Goal: Answer question/provide support: Share knowledge or assist other users

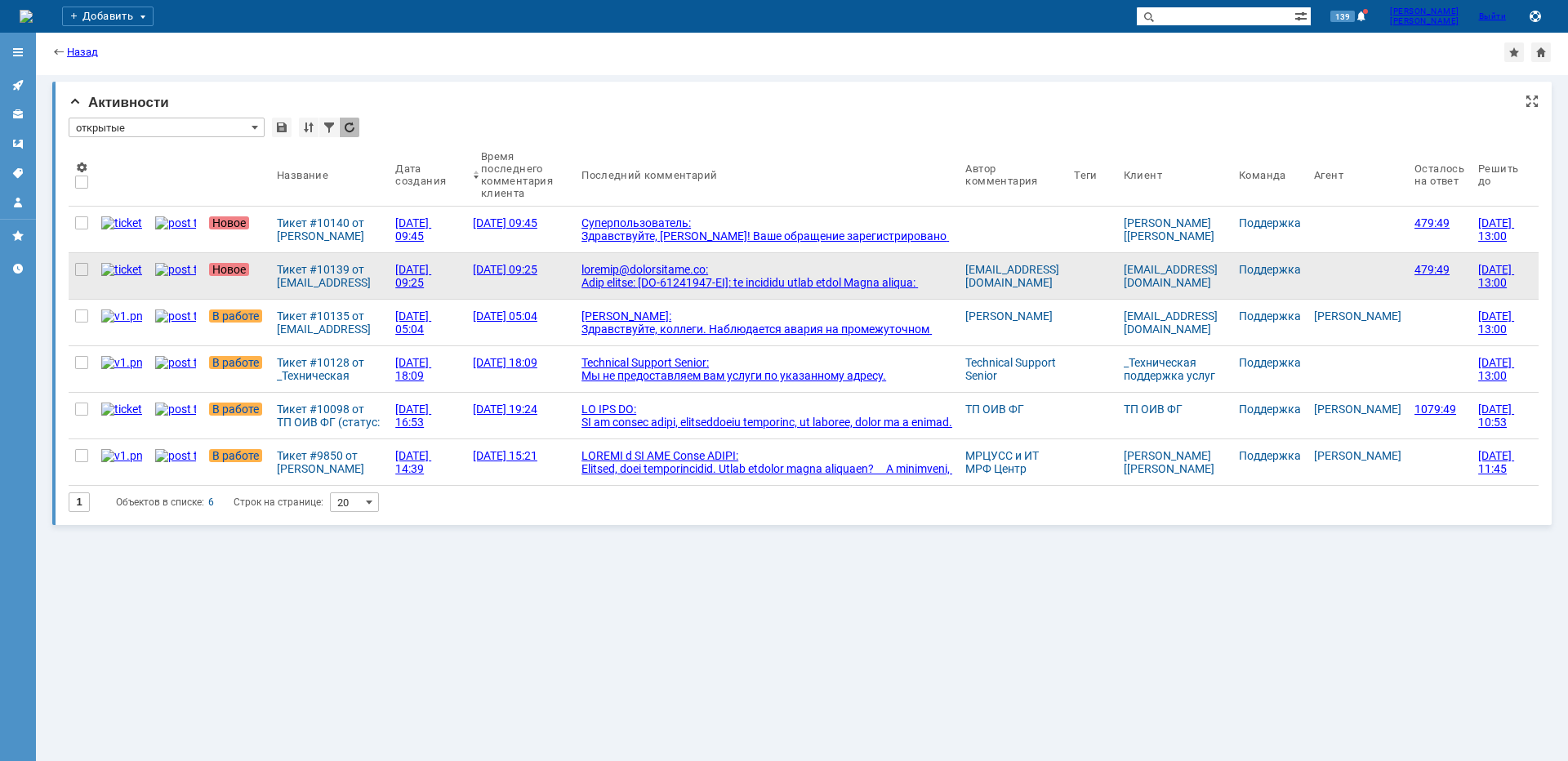
click at [639, 269] on div at bounding box center [767, 368] width 371 height 209
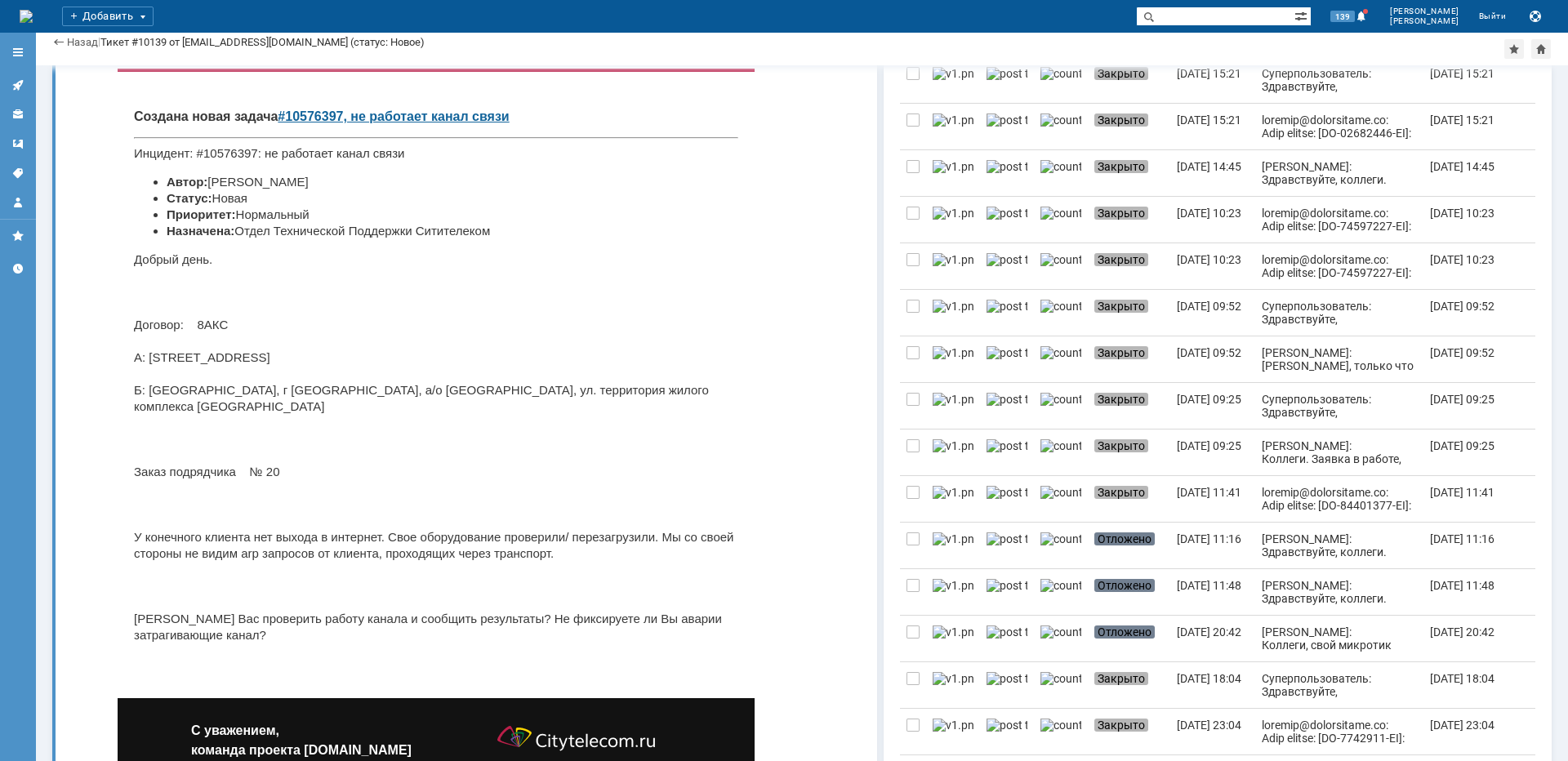
scroll to position [572, 0]
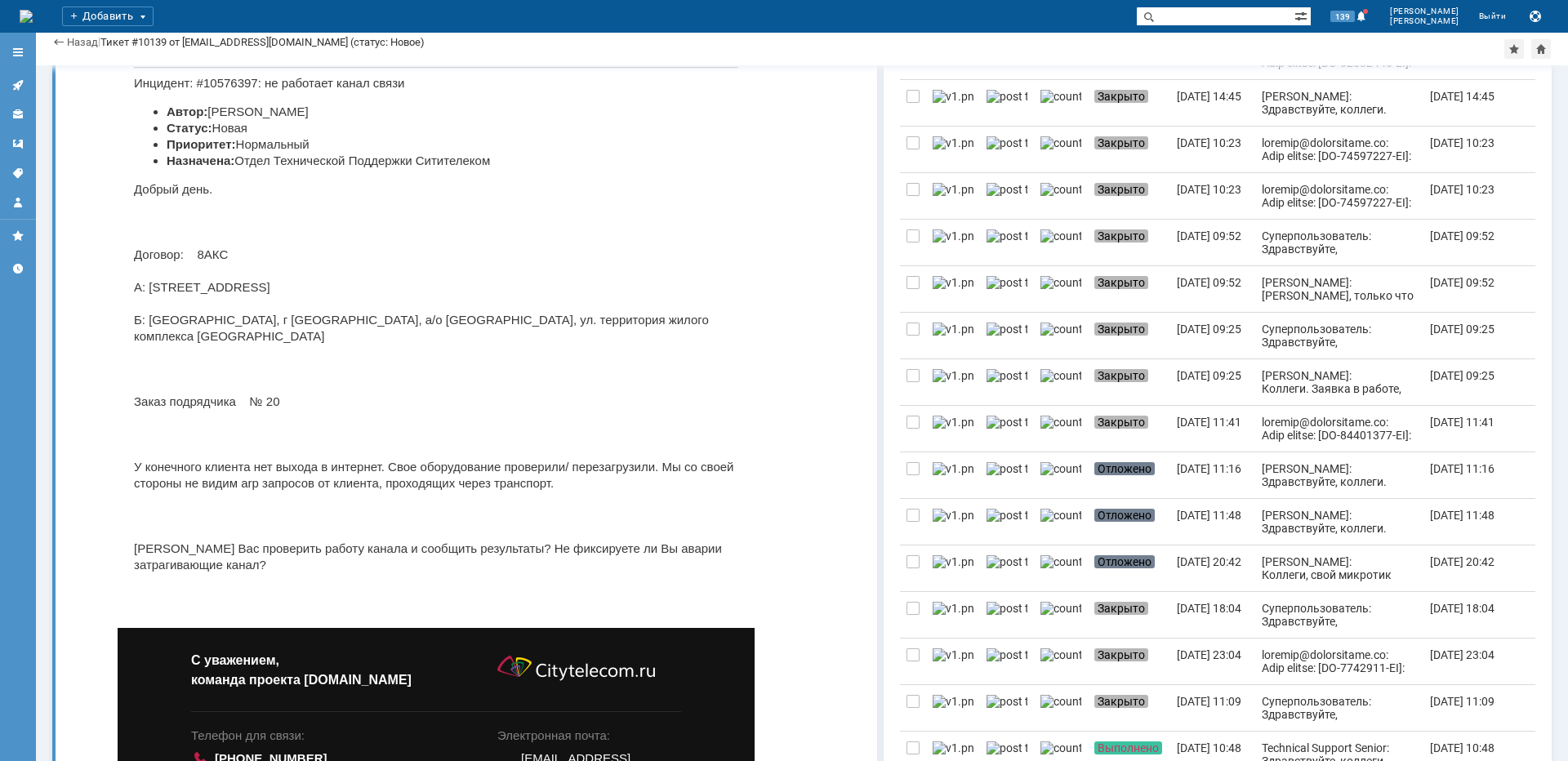
click at [635, 320] on p "Добрый день. Договор: 8АКС A: [STREET_ADDRESS][PERSON_NAME]: [STREET_ADDRESS]/о…" at bounding box center [435, 378] width 604 height 392
click at [634, 320] on p "Добрый день. Договор: 8АКС A: [STREET_ADDRESS][PERSON_NAME]: [STREET_ADDRESS]/о…" at bounding box center [435, 378] width 604 height 392
copy p "Сберсити"
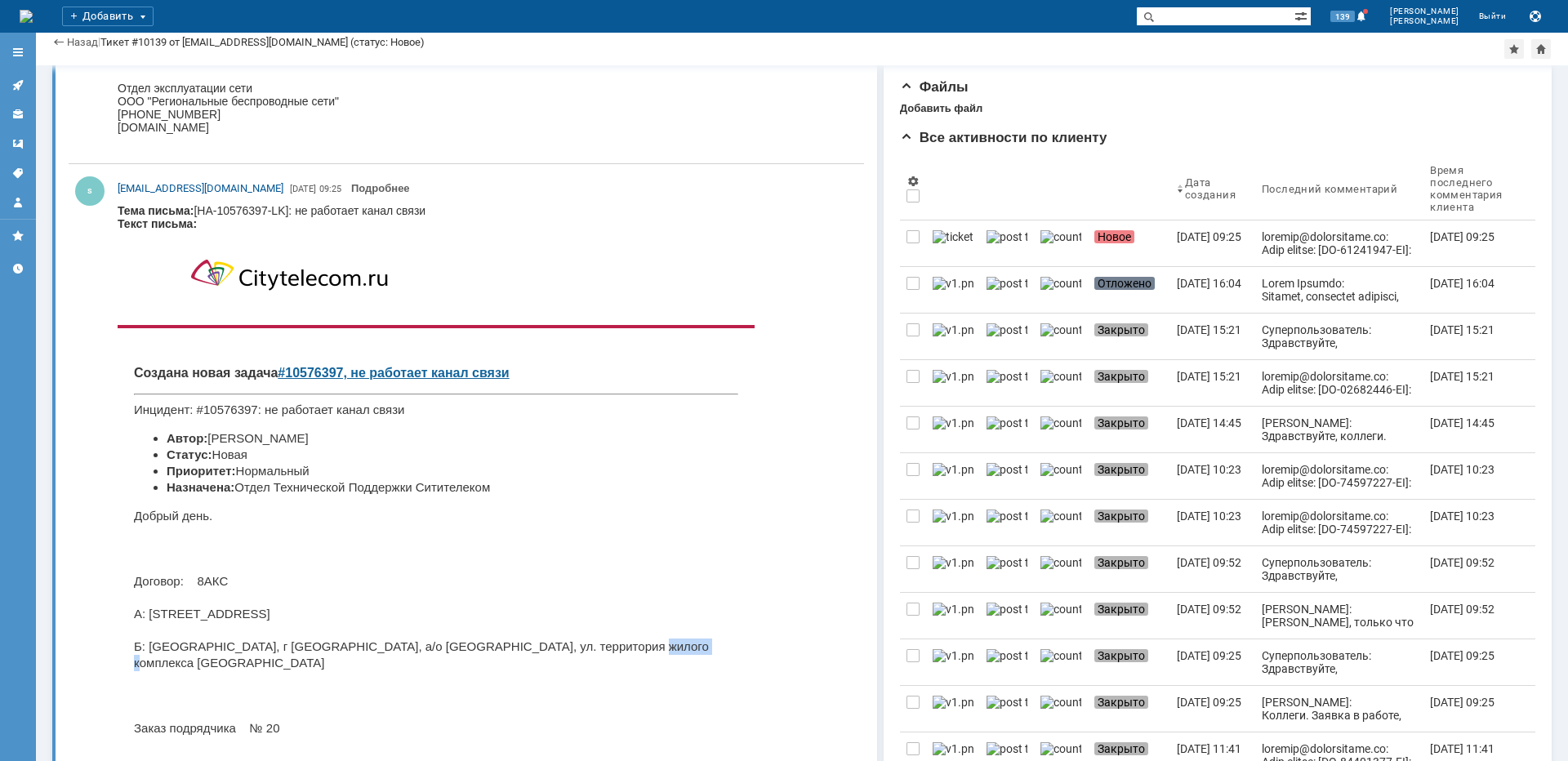
scroll to position [0, 0]
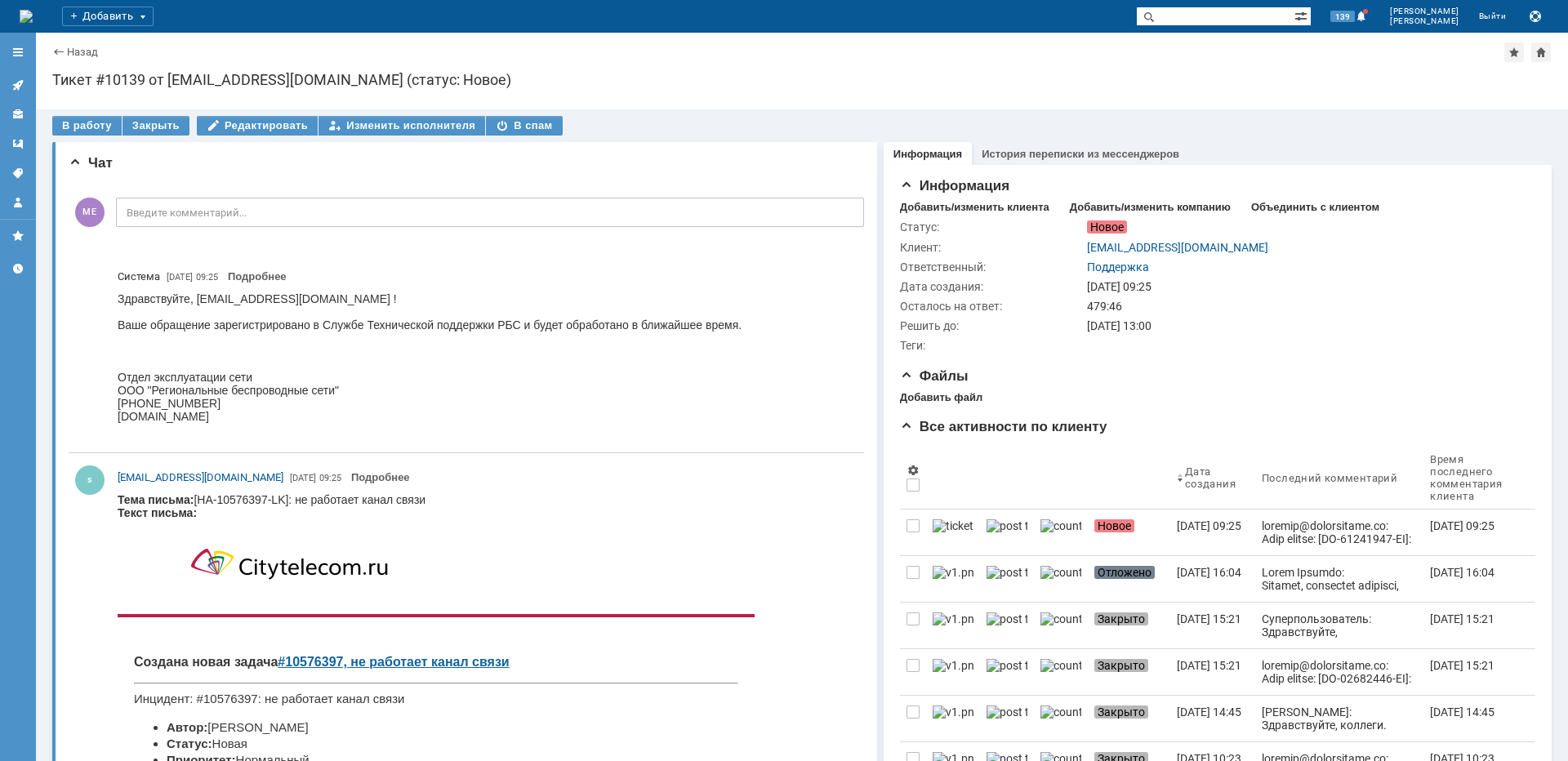
click at [93, 127] on div "В работу" at bounding box center [86, 126] width 69 height 19
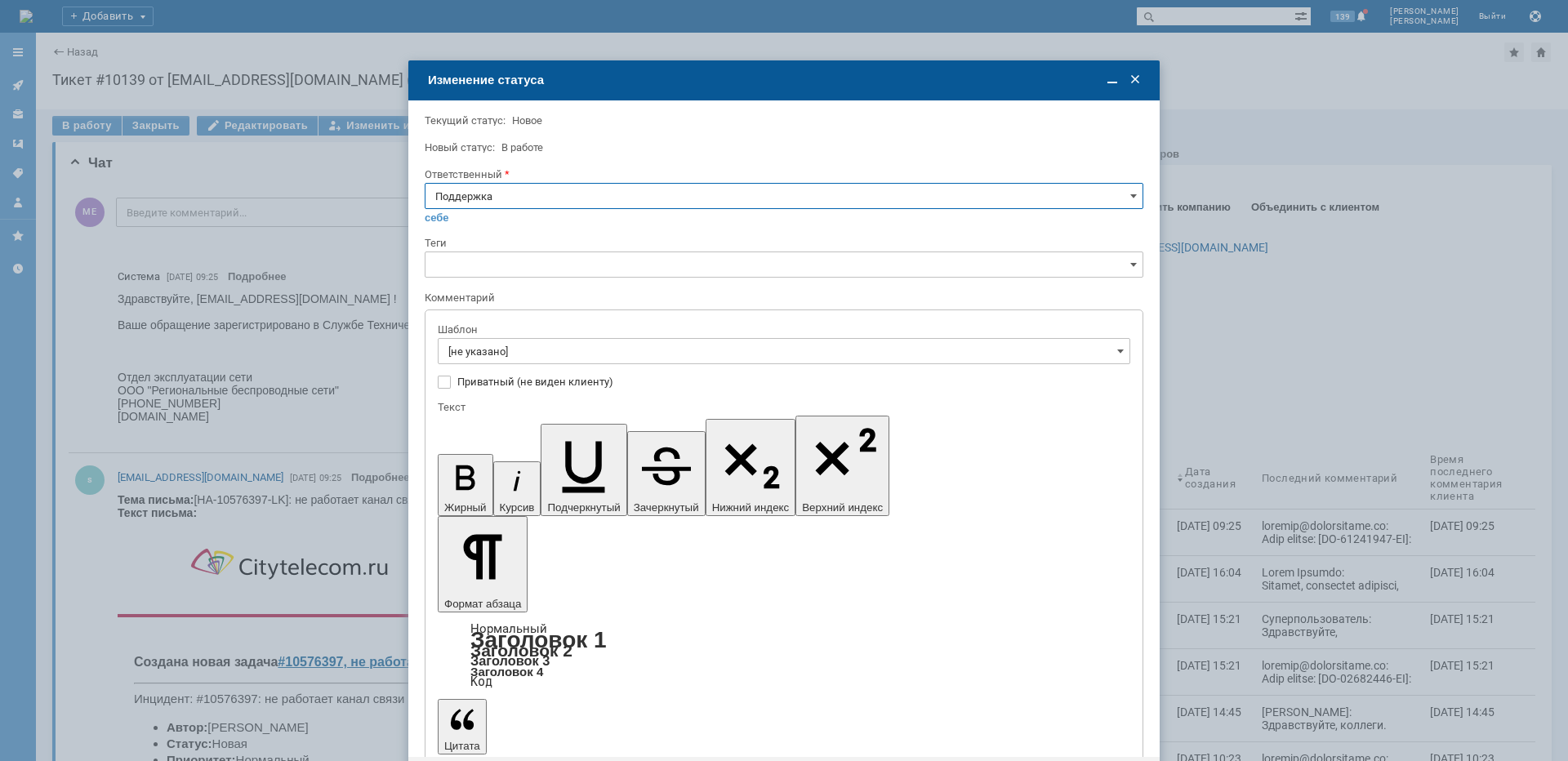
click at [515, 196] on input "Поддержка" at bounding box center [784, 195] width 719 height 26
click at [488, 352] on div "[PERSON_NAME]" at bounding box center [784, 360] width 718 height 26
type input "[PERSON_NAME]"
click at [500, 344] on input "[не указано]" at bounding box center [784, 351] width 693 height 26
type input "[PERSON_NAME]"
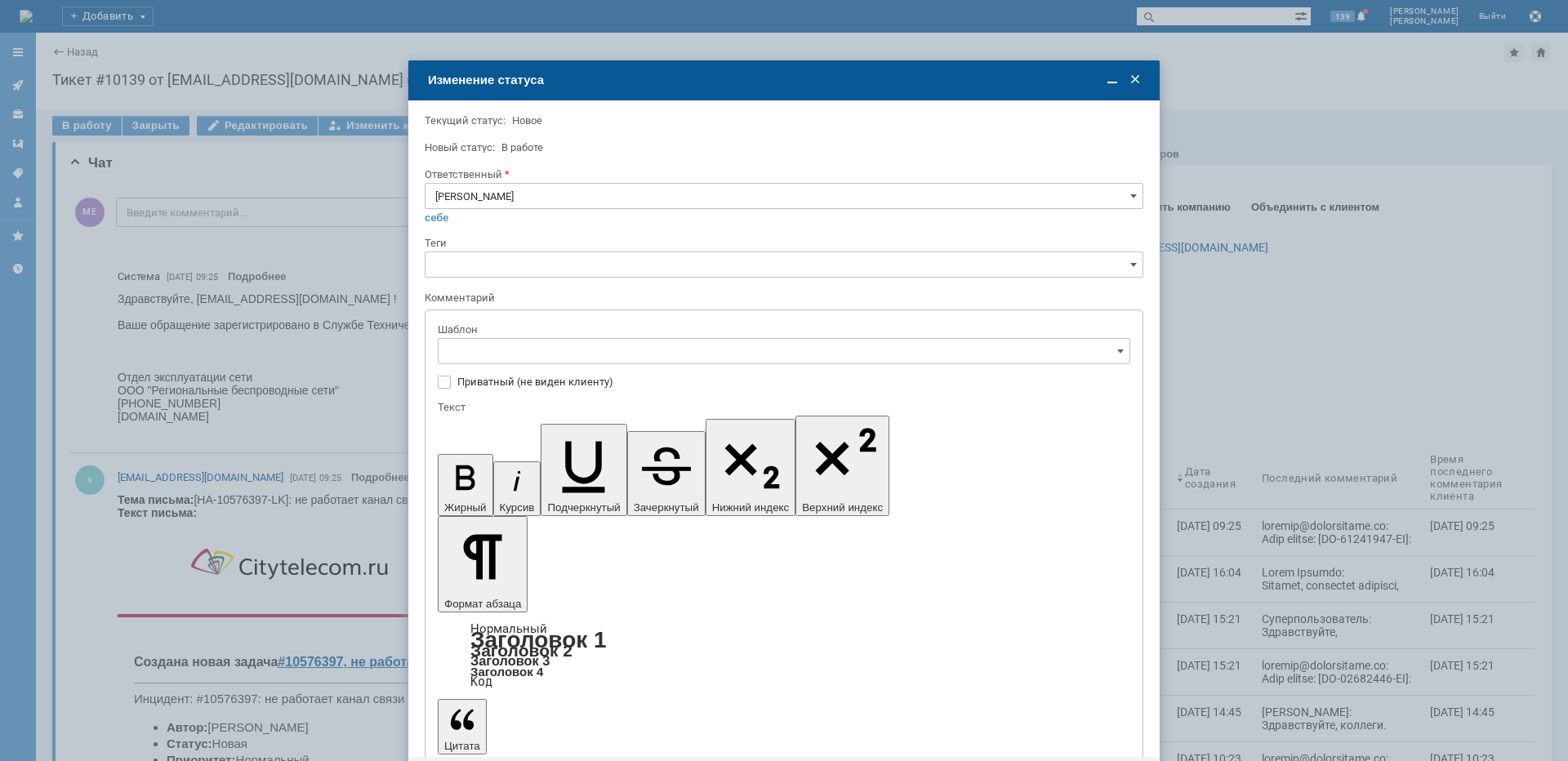
click at [566, 405] on span "[операторы] Авария на транзите" at bounding box center [784, 408] width 672 height 13
type input "[операторы] Авария на транзите"
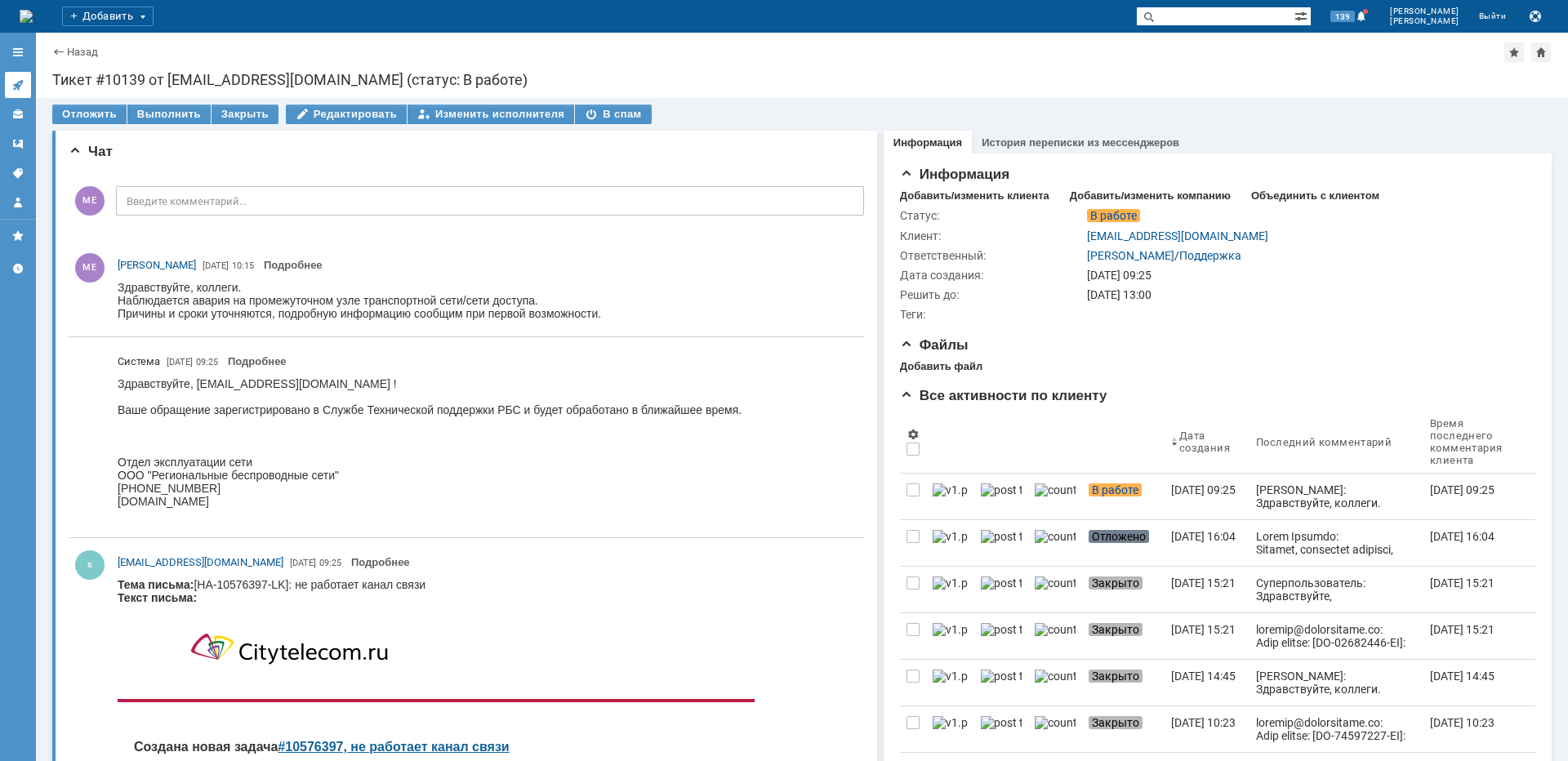
click at [11, 81] on link at bounding box center [17, 85] width 26 height 26
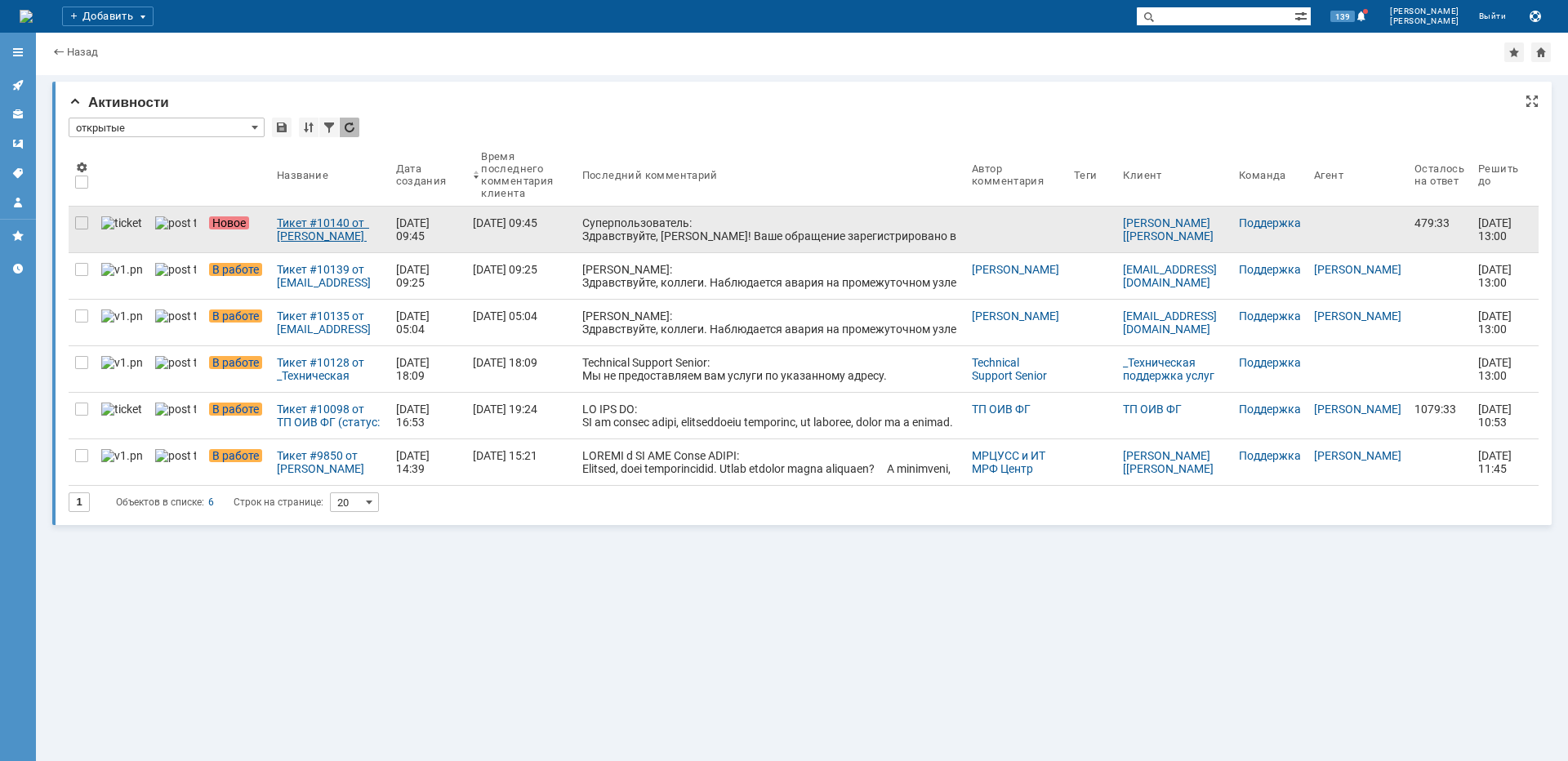
click at [321, 240] on div "Тикет #10140 от [PERSON_NAME] [[PERSON_NAME][EMAIL_ADDRESS][DOMAIN_NAME]] (стат…" at bounding box center [330, 229] width 107 height 26
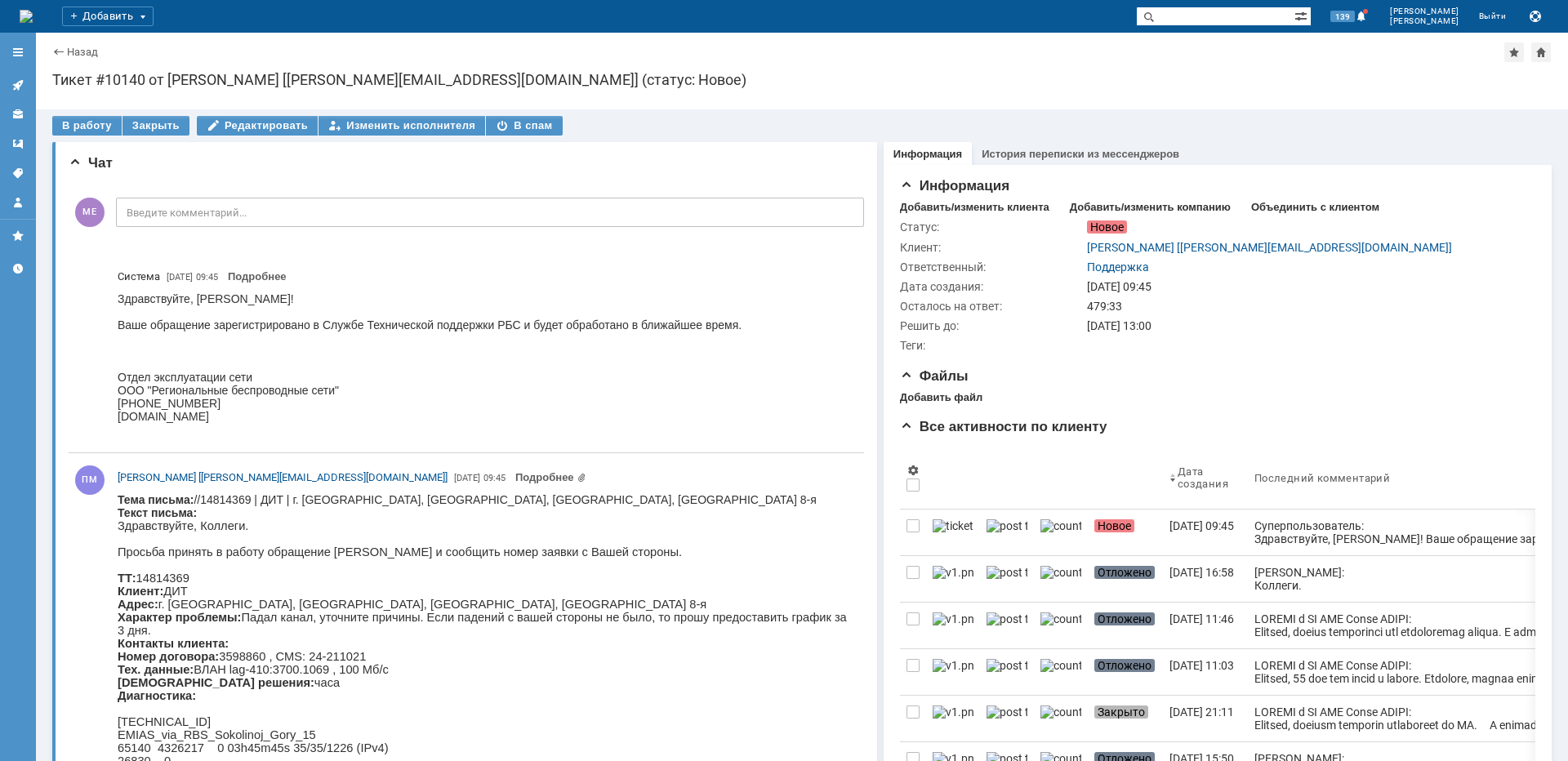
click at [620, 497] on body "Тема письма: //14814369 | ДИТ | г. [GEOGRAPHIC_DATA], [GEOGRAPHIC_DATA], [GEOGR…" at bounding box center [483, 740] width 733 height 493
copy body "Соколиной"
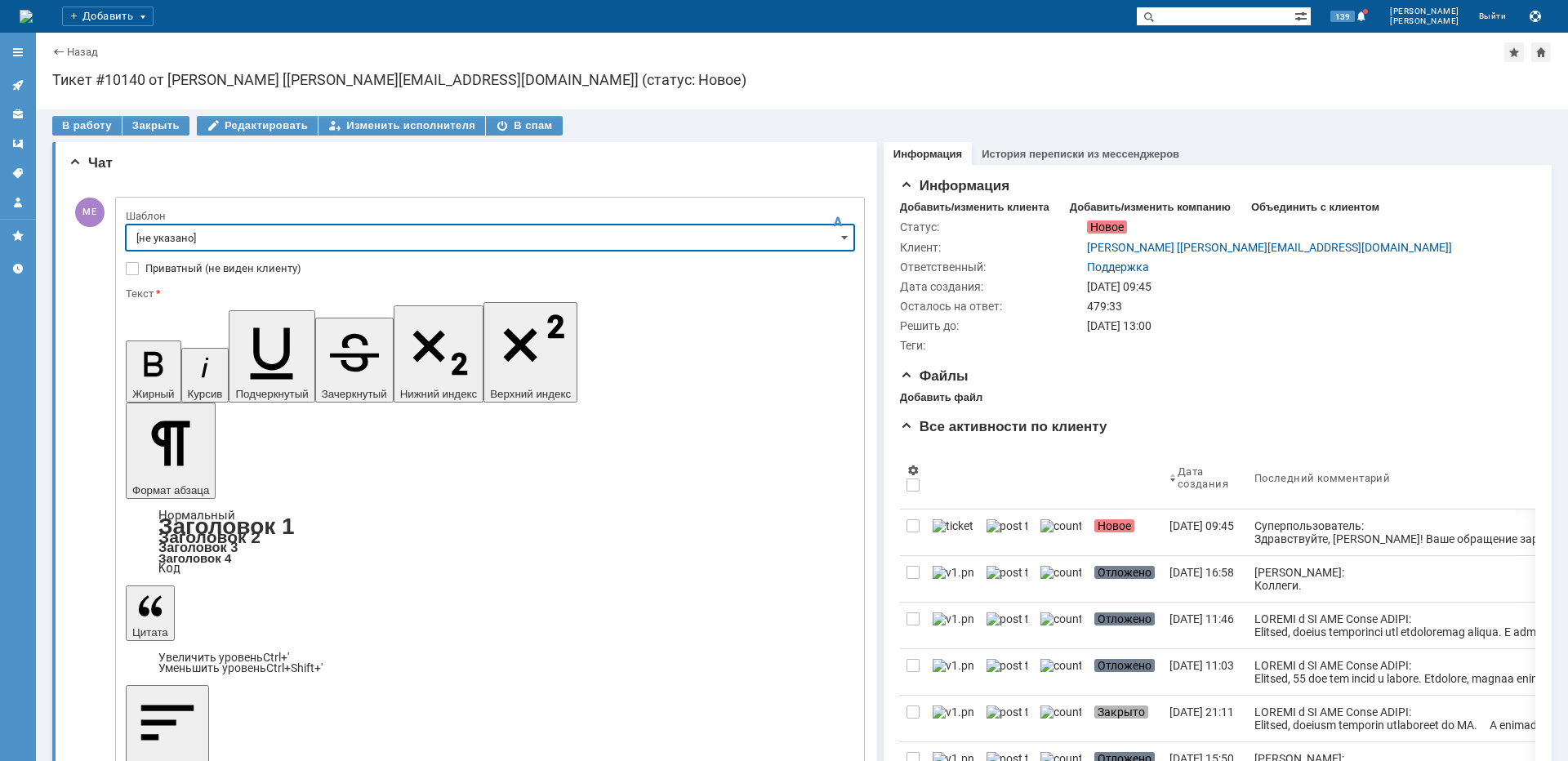
click at [245, 229] on input "[не указано]" at bounding box center [490, 237] width 728 height 26
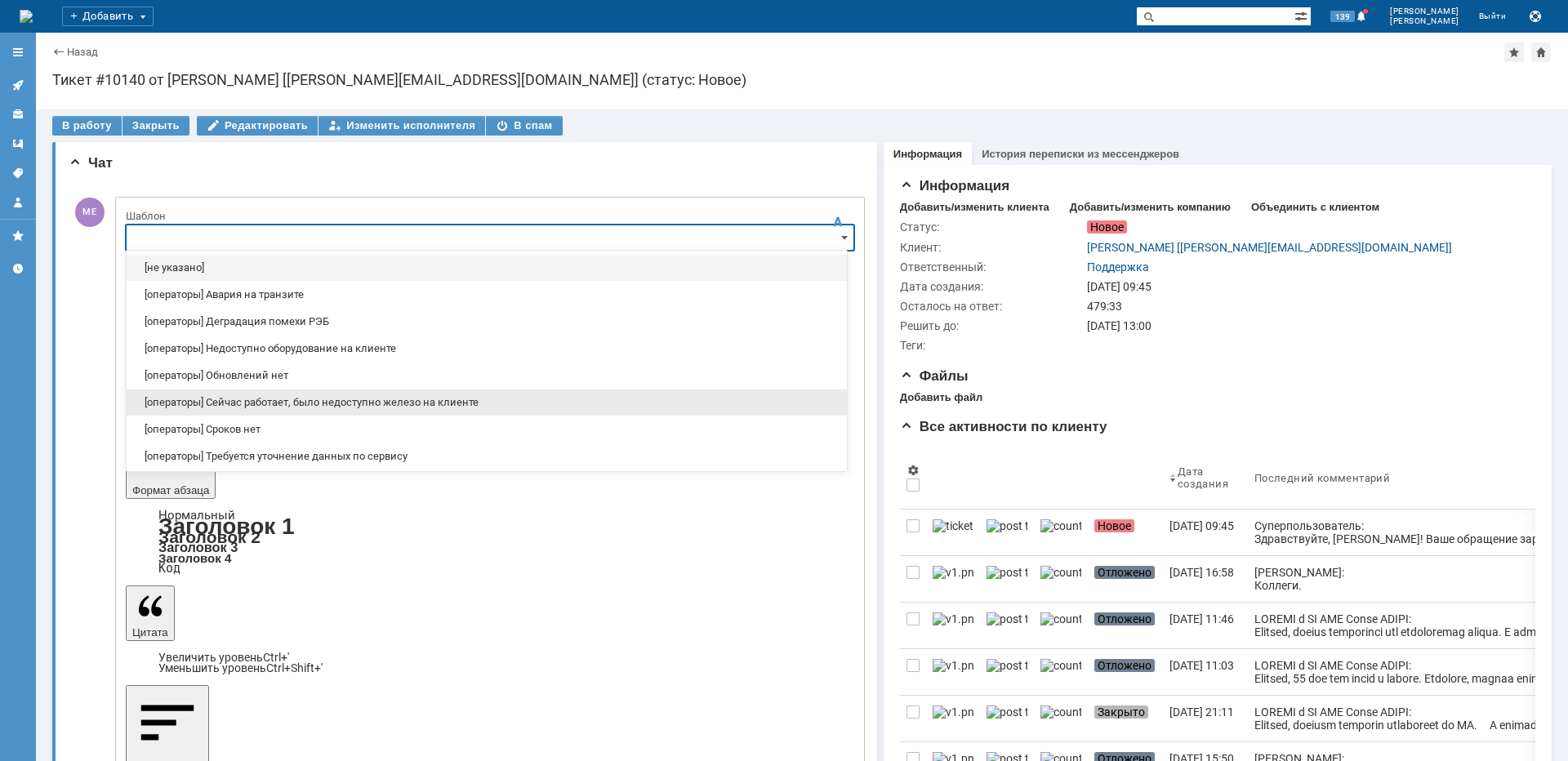
click at [303, 407] on span "[операторы] Сейчас работает, было недоступно железо на клиенте" at bounding box center [487, 403] width 701 height 13
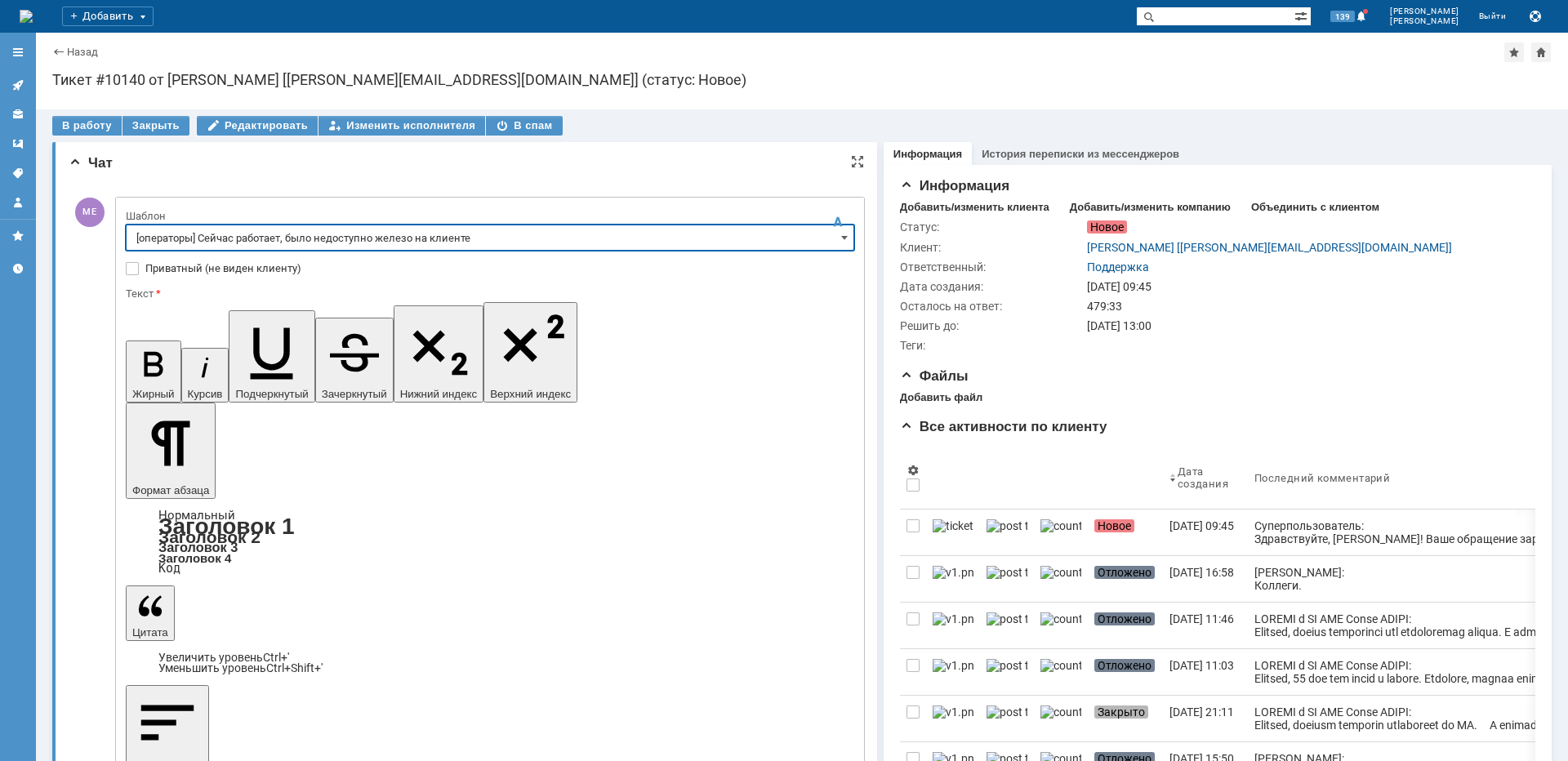
type input "[операторы] Сейчас работает, было недоступно железо на клиенте"
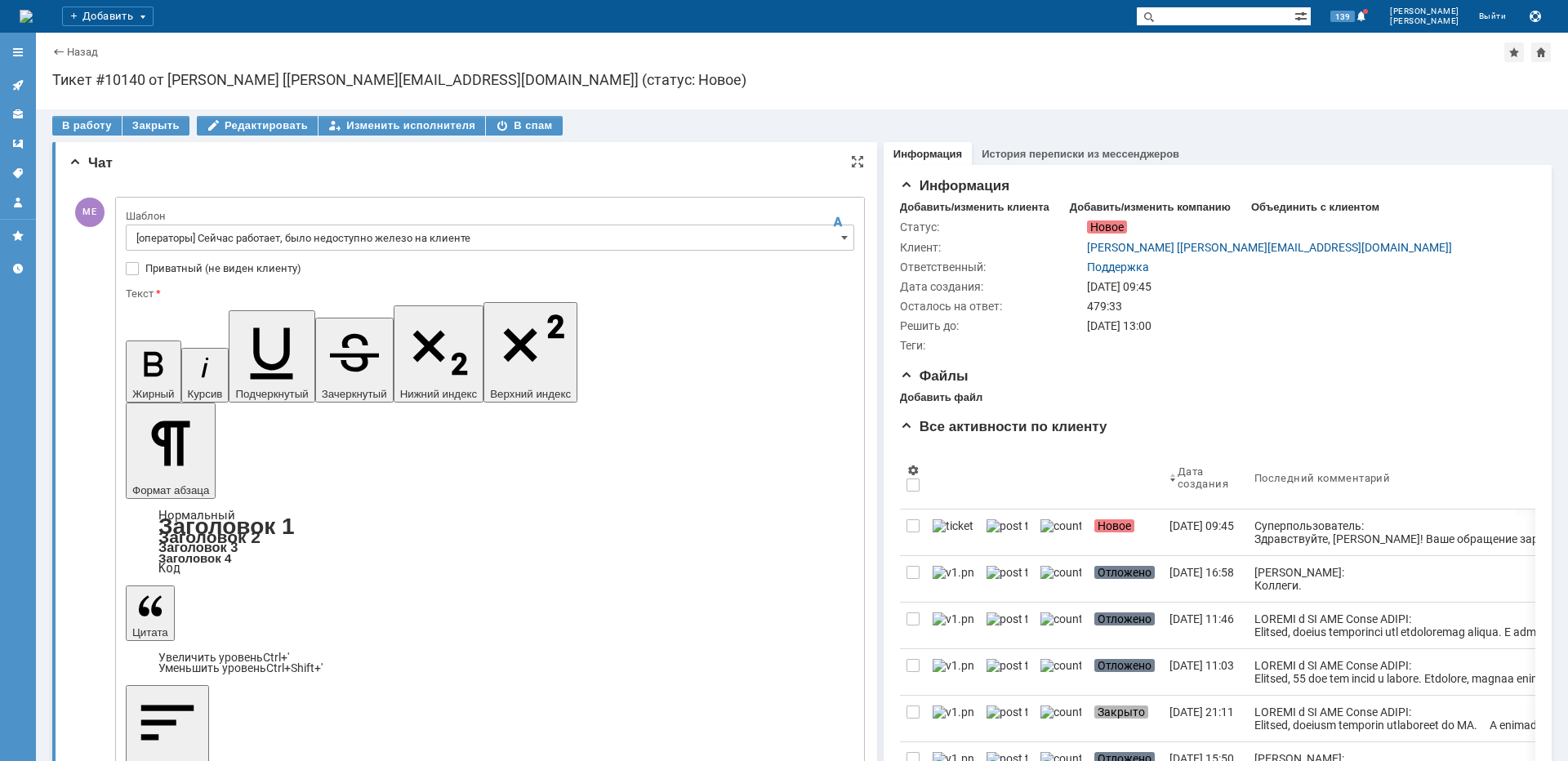
drag, startPoint x: 308, startPoint y: 4744, endPoint x: 134, endPoint y: 4758, distance: 174.6
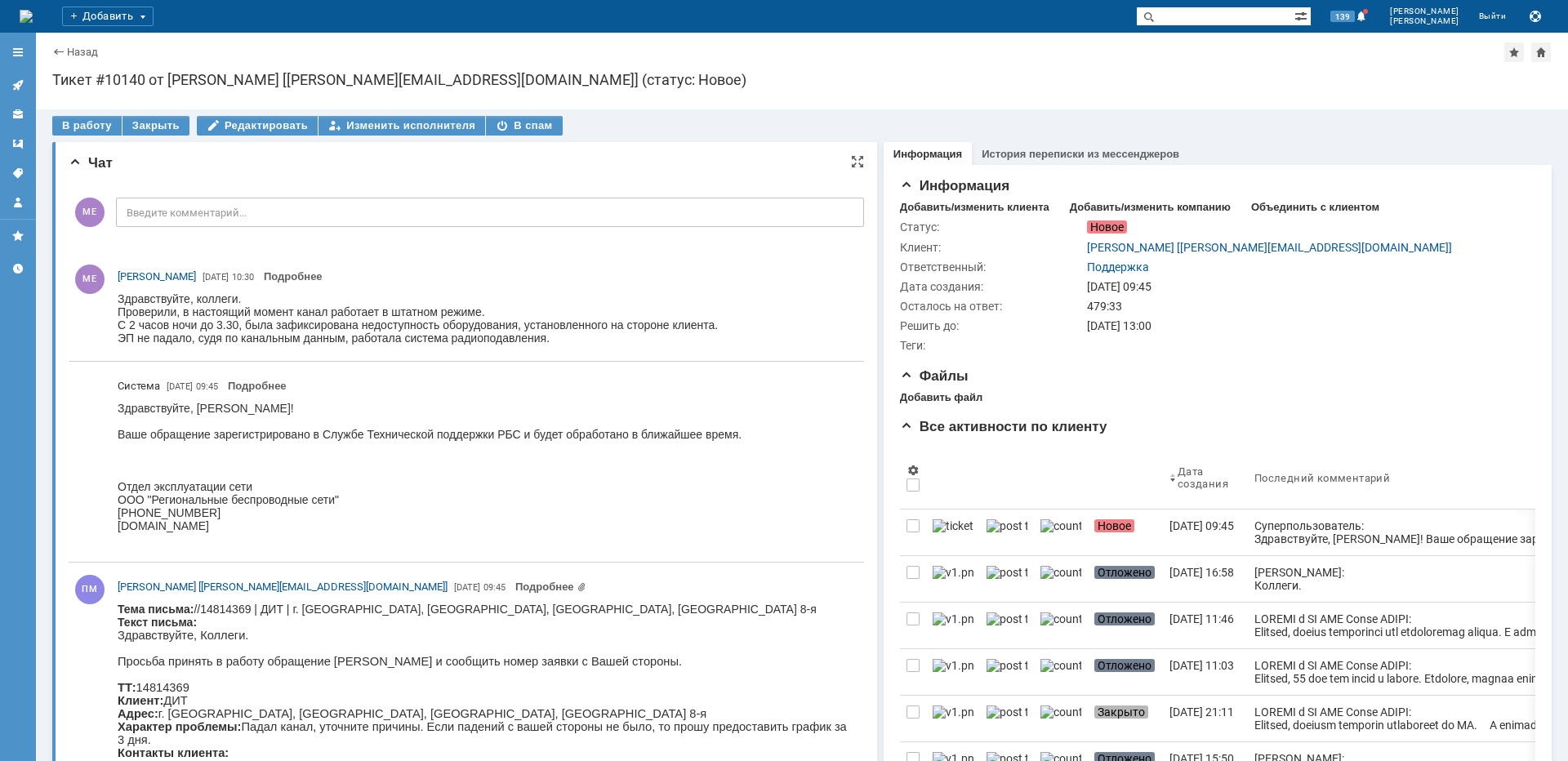
click at [23, 78] on link at bounding box center [17, 85] width 26 height 26
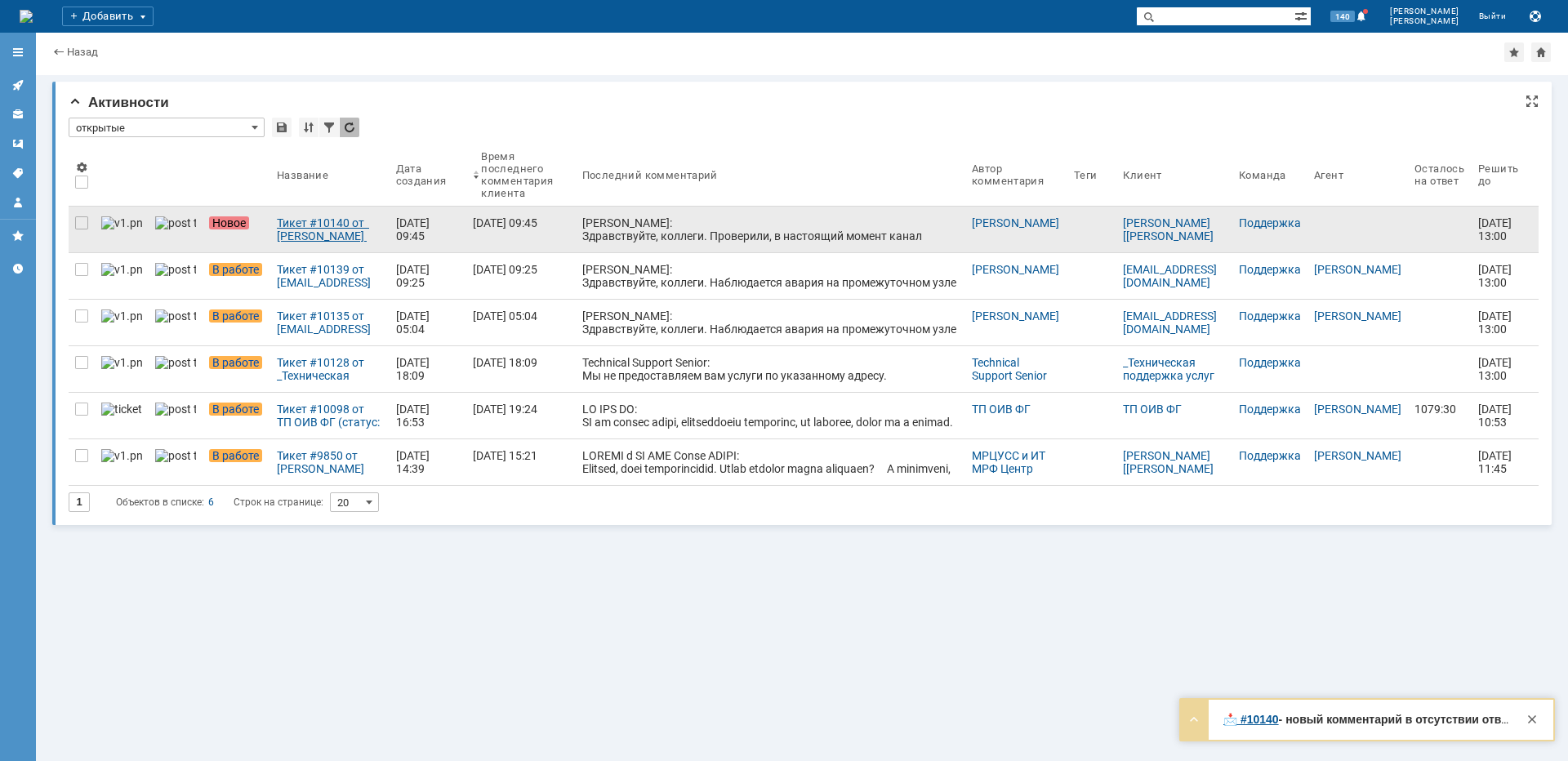
click at [294, 229] on div "Тикет #10140 от [PERSON_NAME] [[PERSON_NAME][EMAIL_ADDRESS][DOMAIN_NAME]] (стат…" at bounding box center [330, 229] width 107 height 26
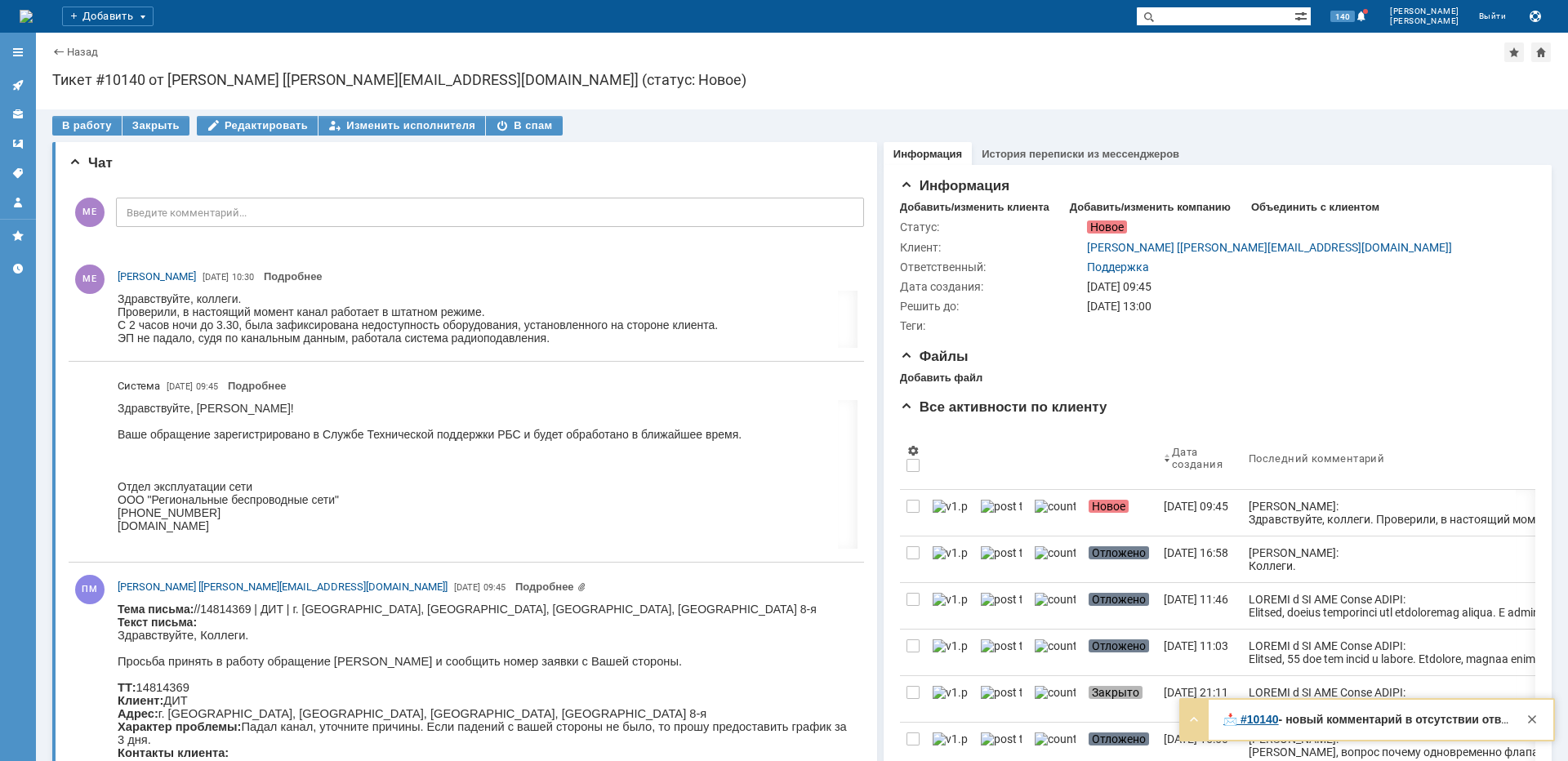
click at [88, 114] on div "В работу Закрыть Редактировать Изменить исполнителя В спам Чат НАПИСАТЬ В ЧАТ М…" at bounding box center [801, 761] width 1532 height 1303
click at [88, 119] on div "В работу" at bounding box center [86, 126] width 69 height 19
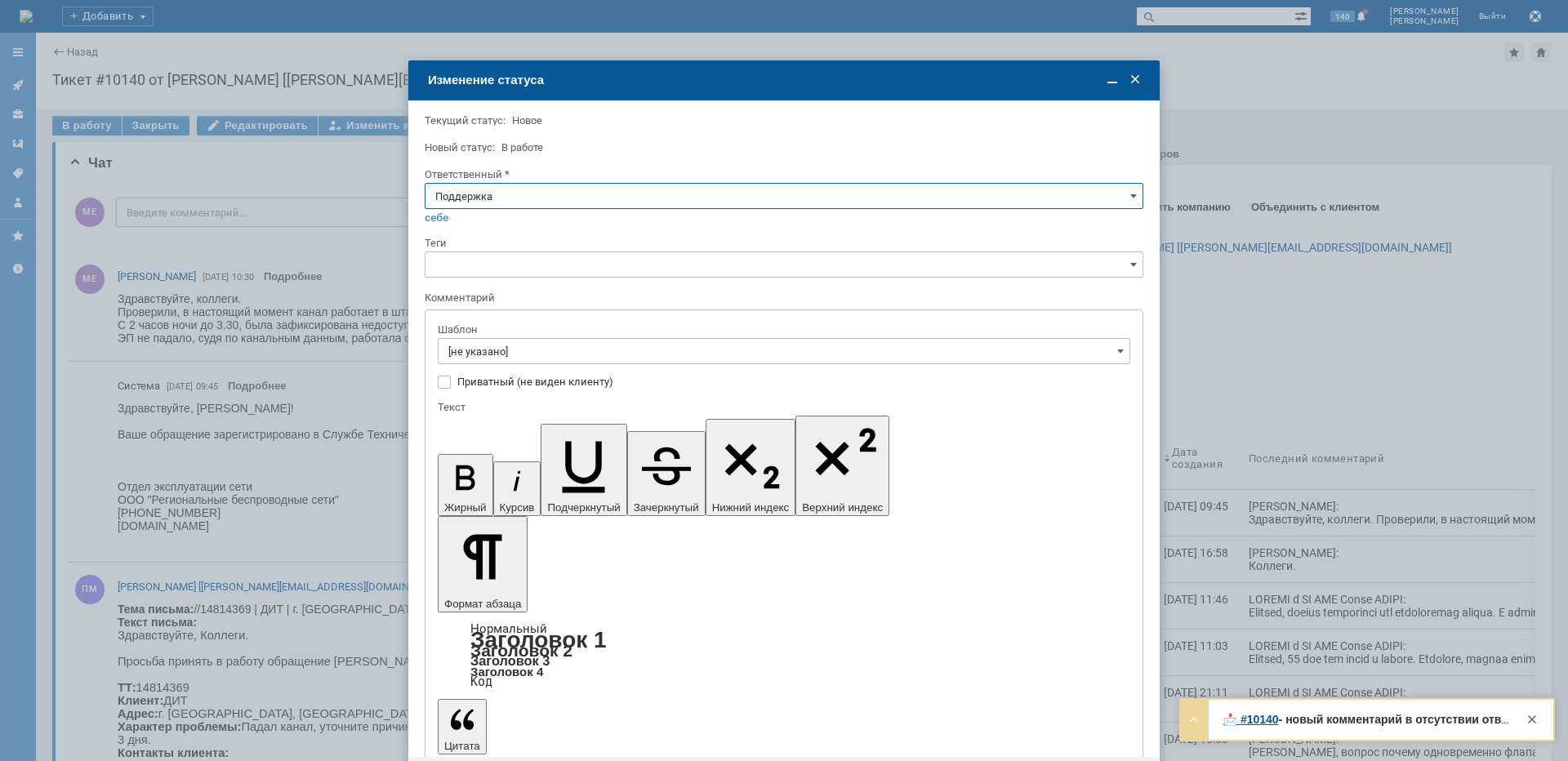
click at [547, 194] on input "Поддержка" at bounding box center [784, 195] width 719 height 26
click at [511, 356] on span "[PERSON_NAME]" at bounding box center [784, 361] width 698 height 13
type input "[PERSON_NAME]"
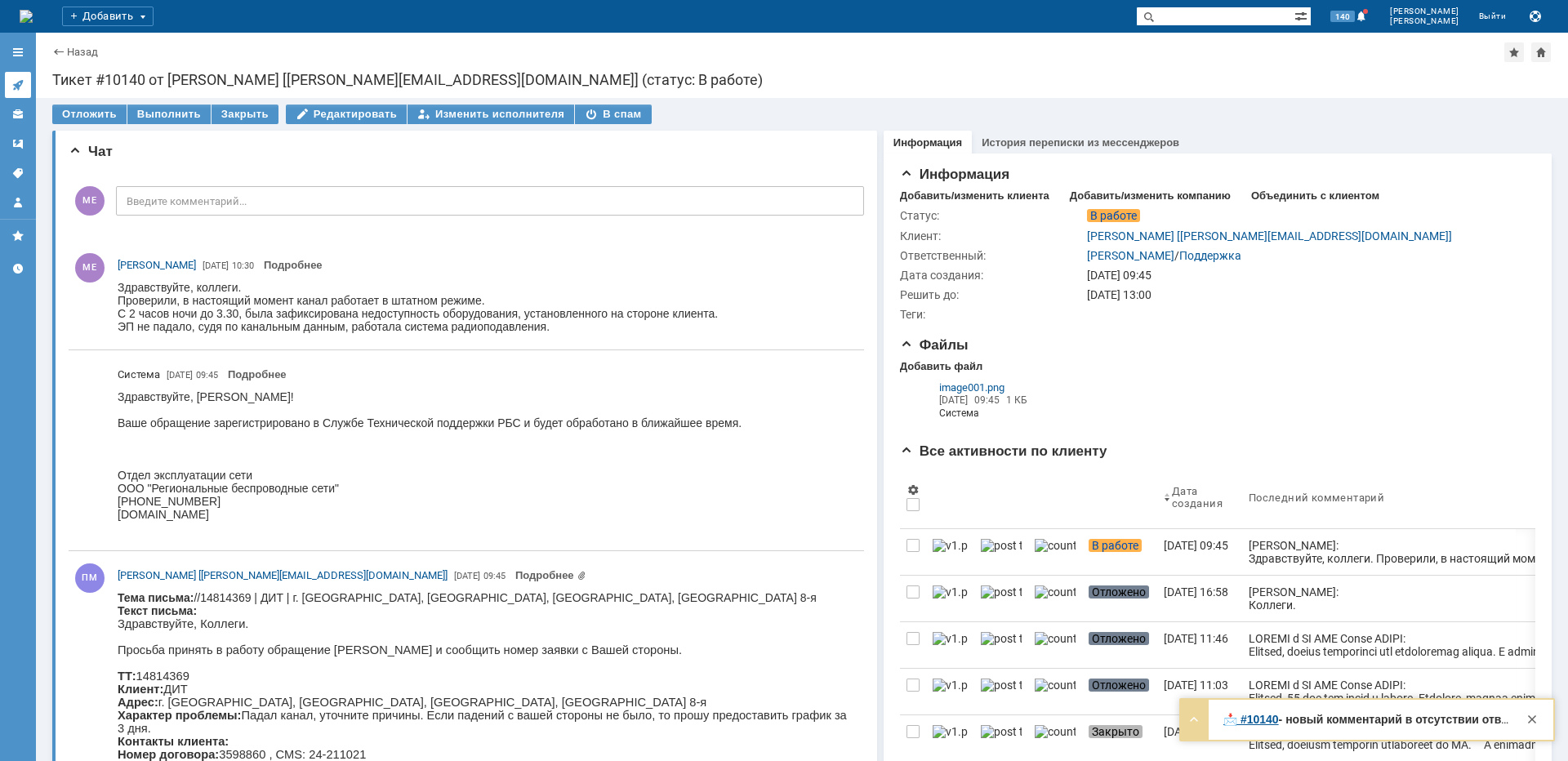
click at [22, 84] on icon at bounding box center [17, 85] width 11 height 11
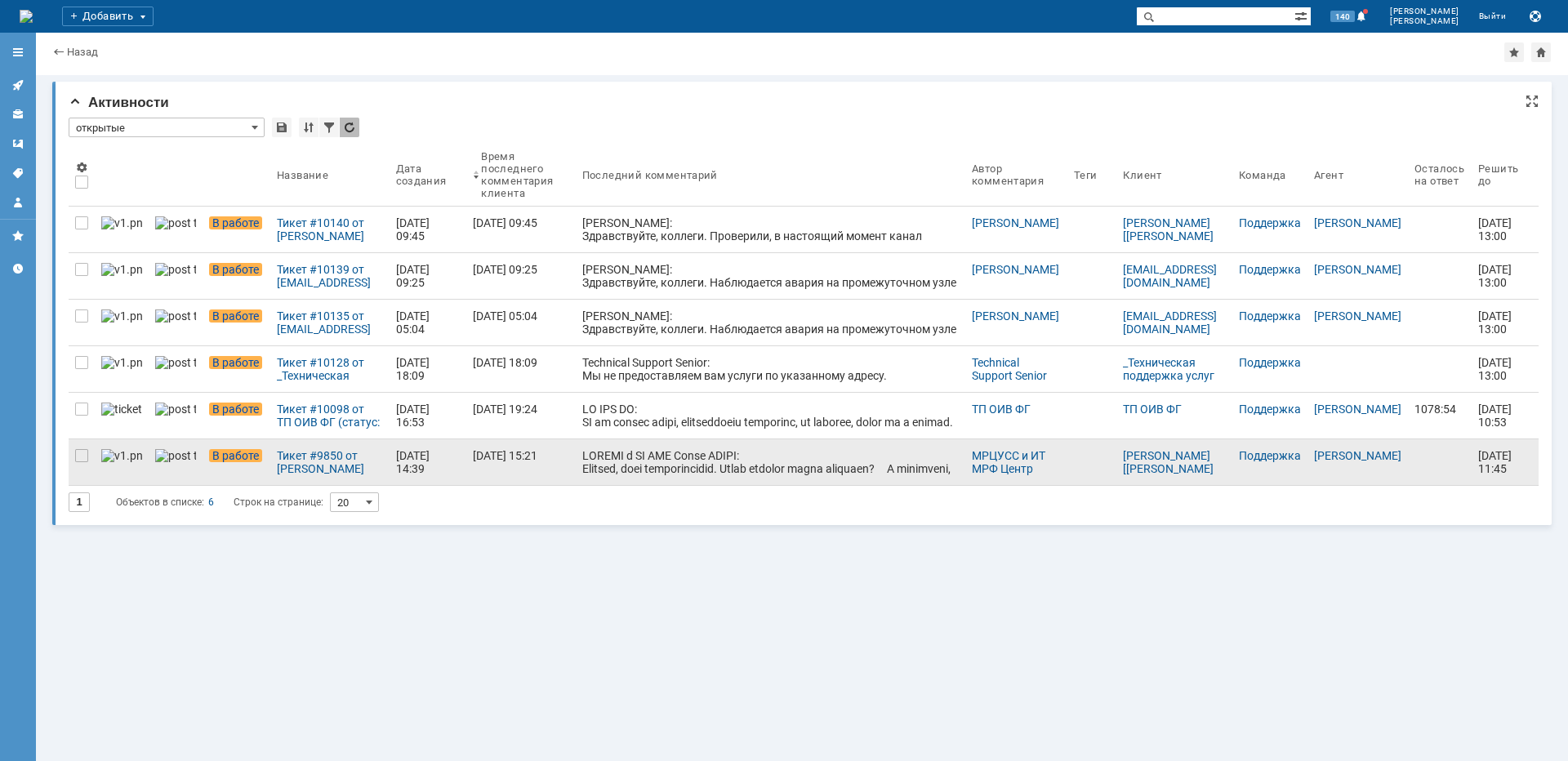
click at [588, 456] on div at bounding box center [771, 632] width 377 height 366
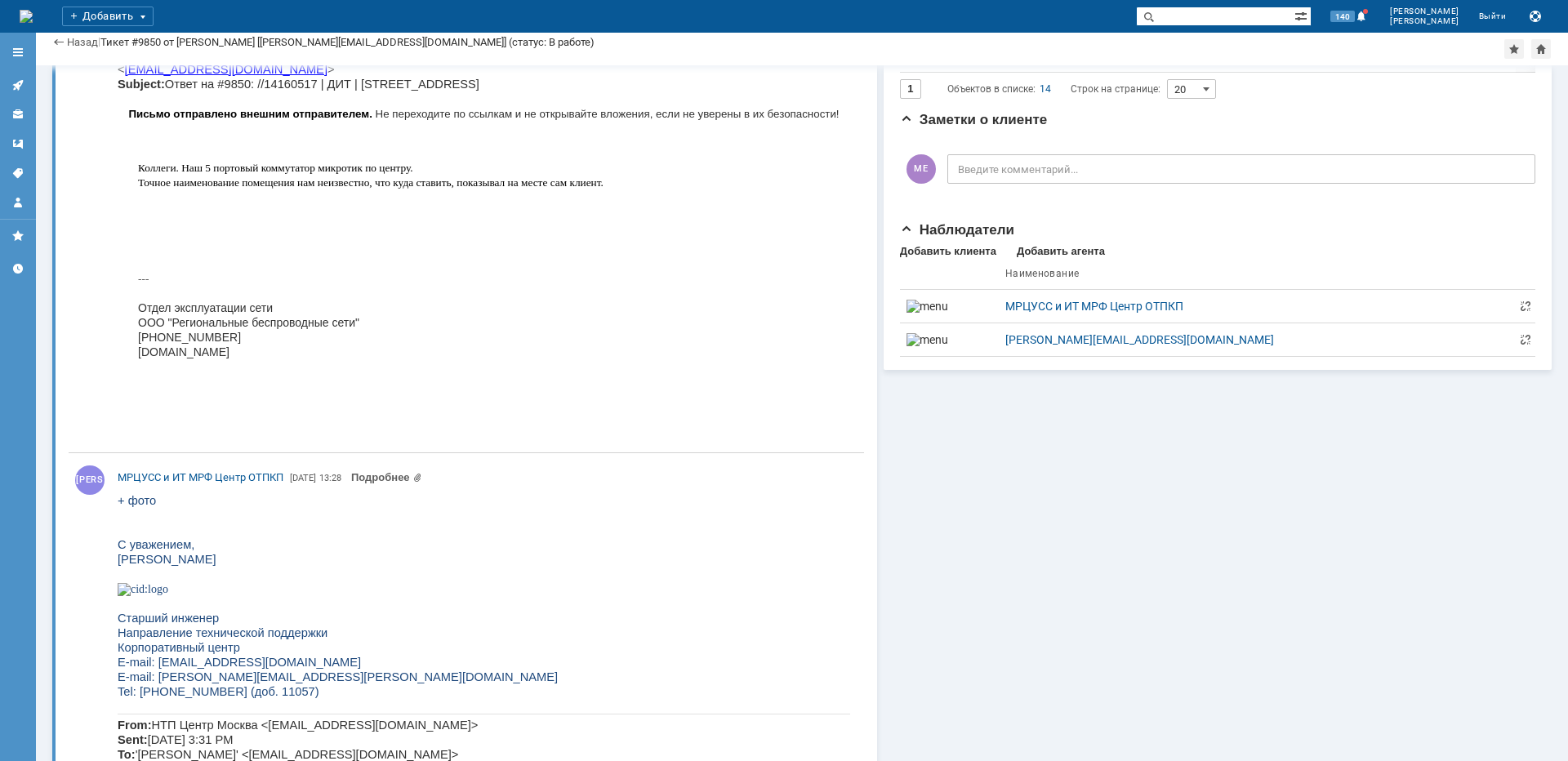
scroll to position [1225, 0]
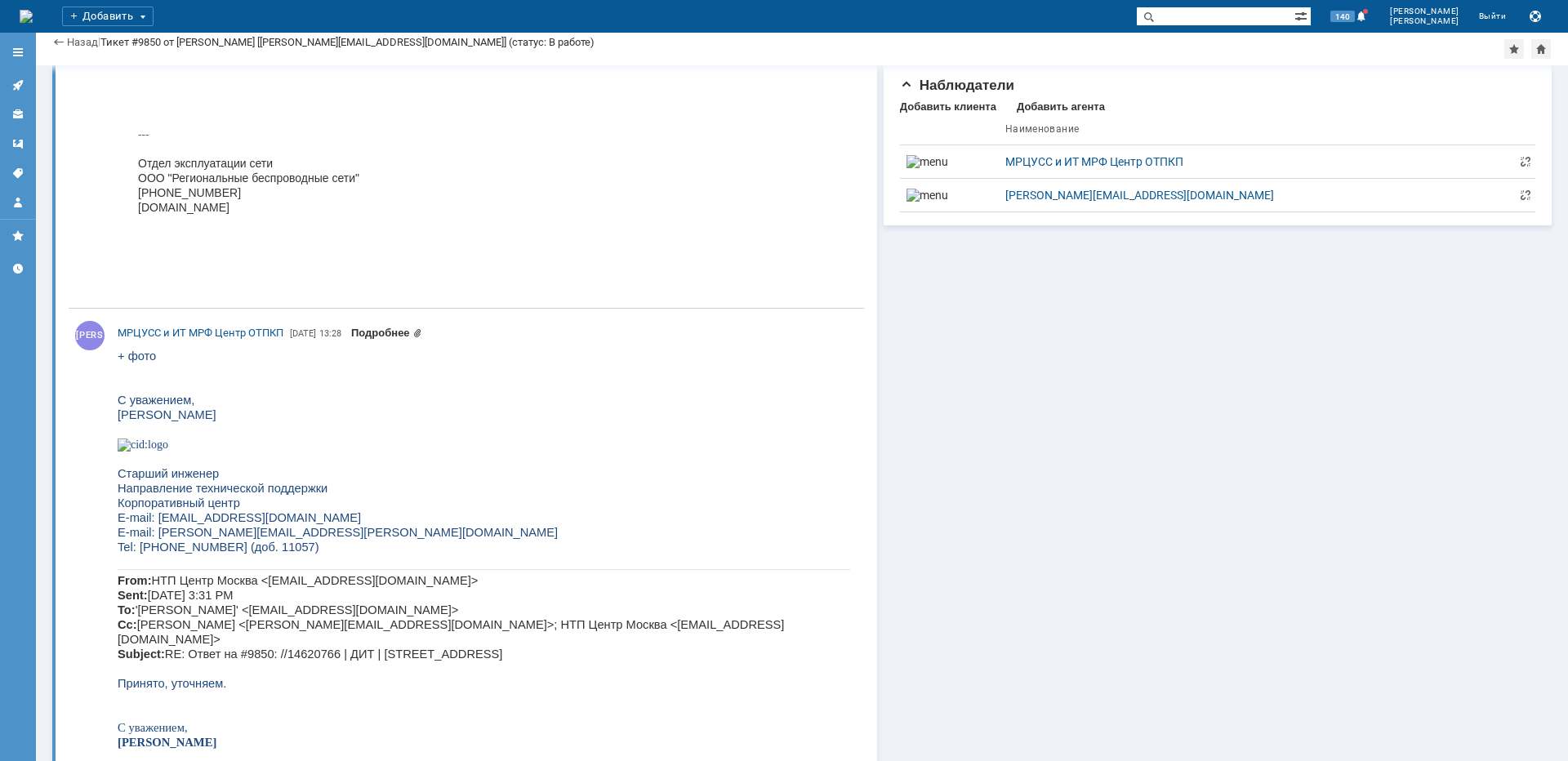
click at [413, 328] on link "Подробнее" at bounding box center [387, 332] width 71 height 12
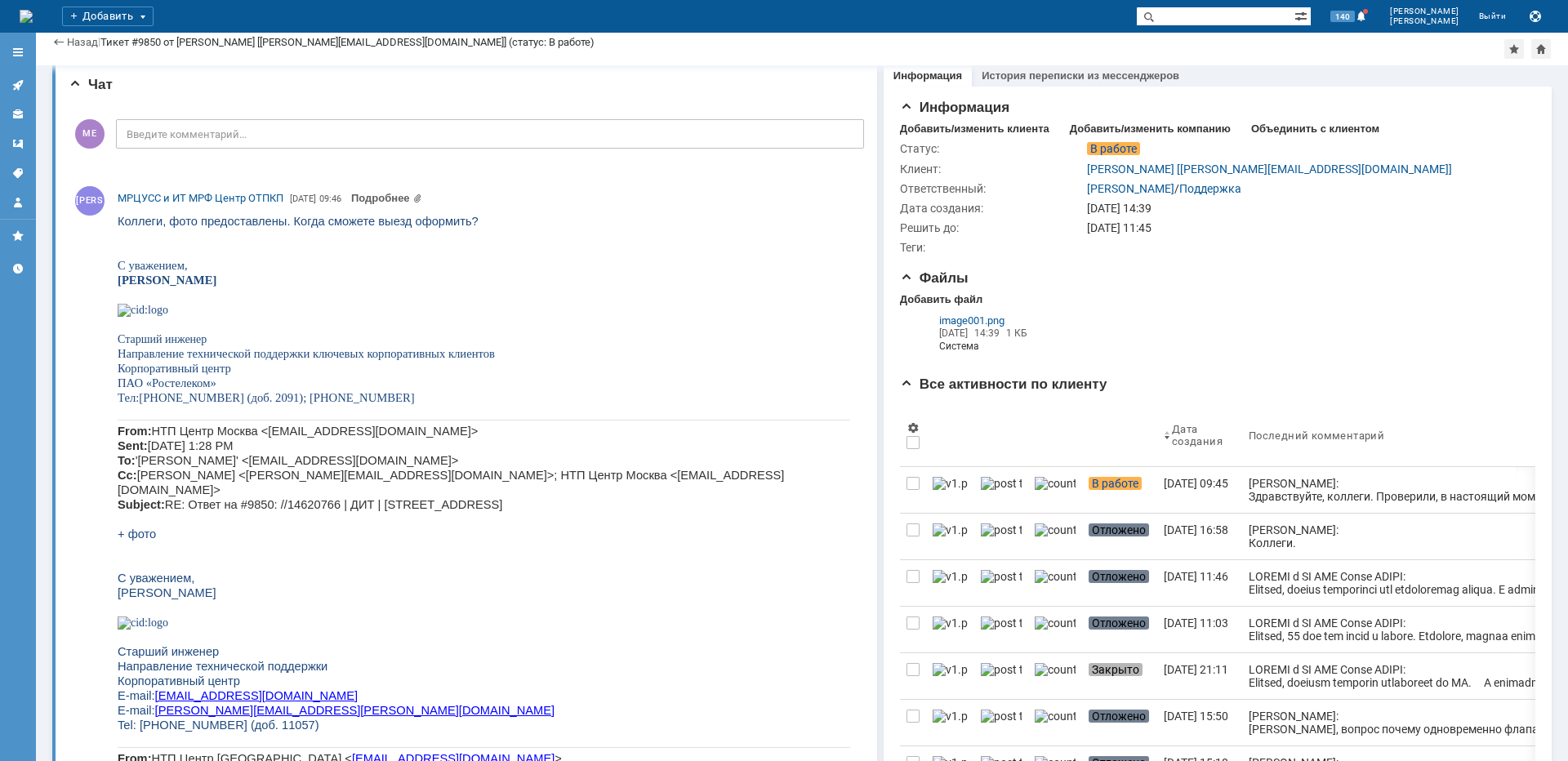
scroll to position [0, 0]
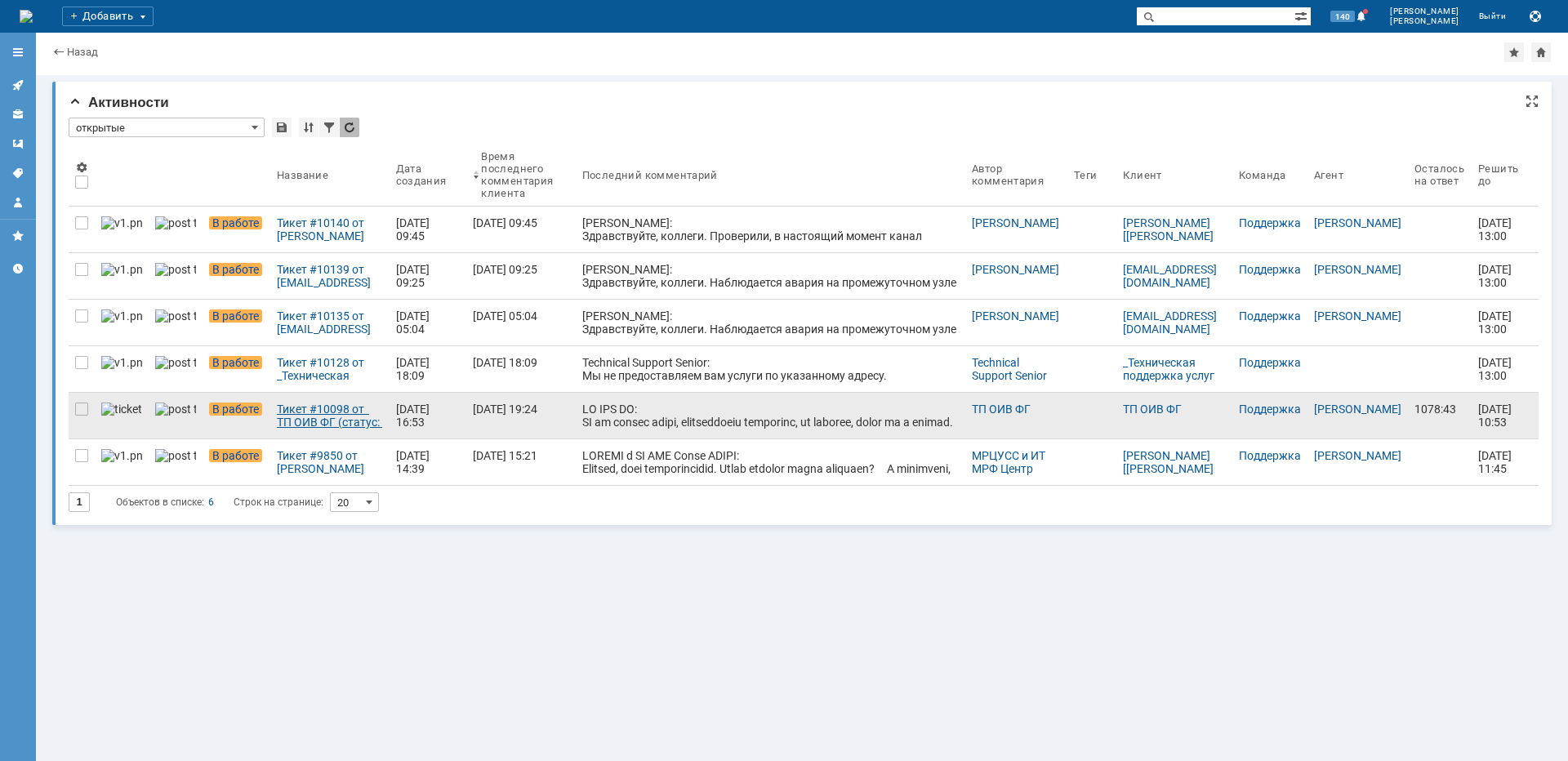
click at [341, 418] on div "Тикет #10098 от ТП ОИВ ФГ (статус: В работе)" at bounding box center [330, 415] width 107 height 26
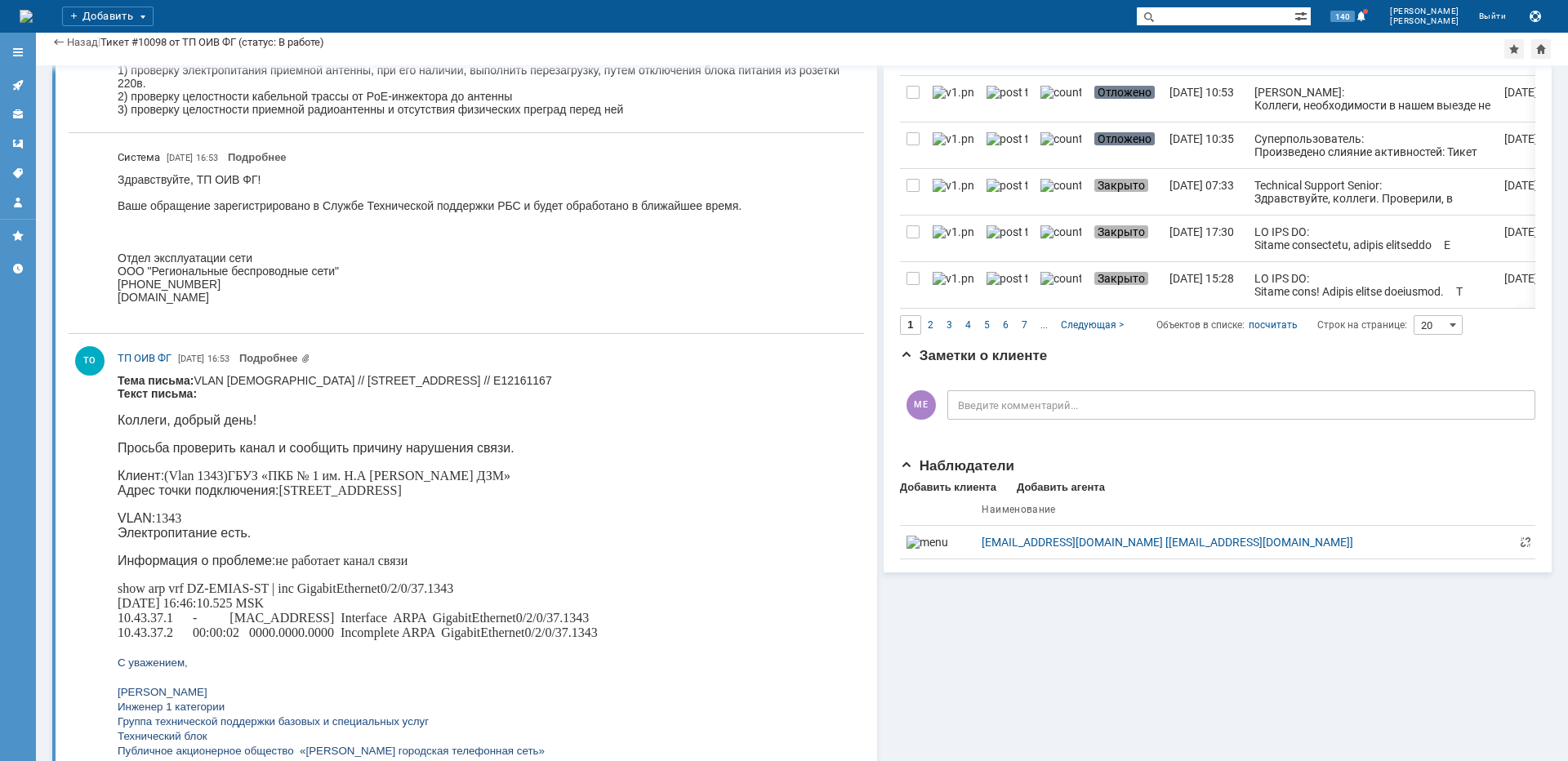
scroll to position [1343, 0]
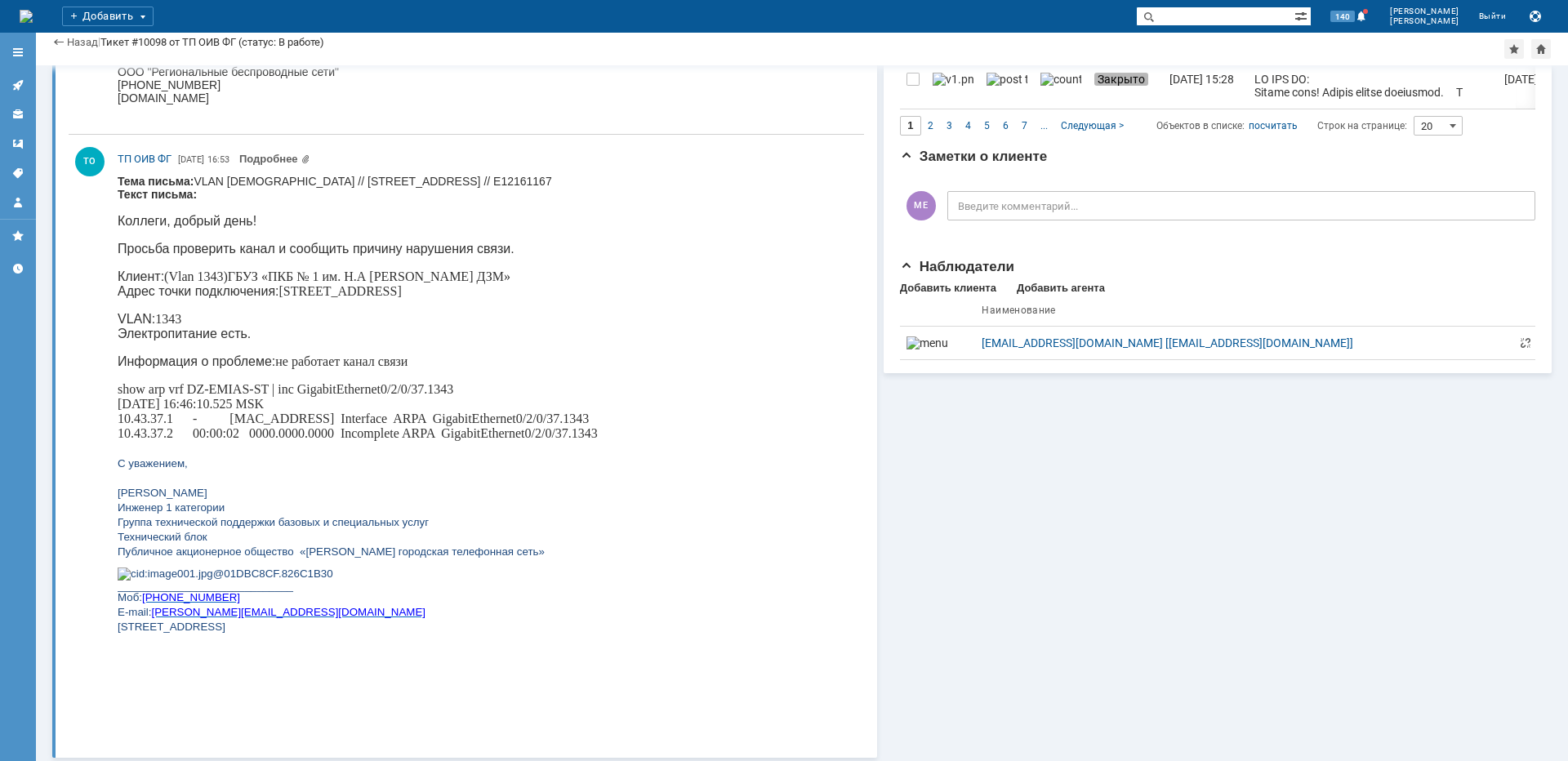
drag, startPoint x: 268, startPoint y: 290, endPoint x: 410, endPoint y: 297, distance: 142.2
click at [410, 297] on p "Клиент: (Vlan 1343)ГБУЗ «ПКБ № 1 им. Н.А [PERSON_NAME] ДЗМ» Адрес точки подключ…" at bounding box center [357, 284] width 480 height 30
copy p "[STREET_ADDRESS]"
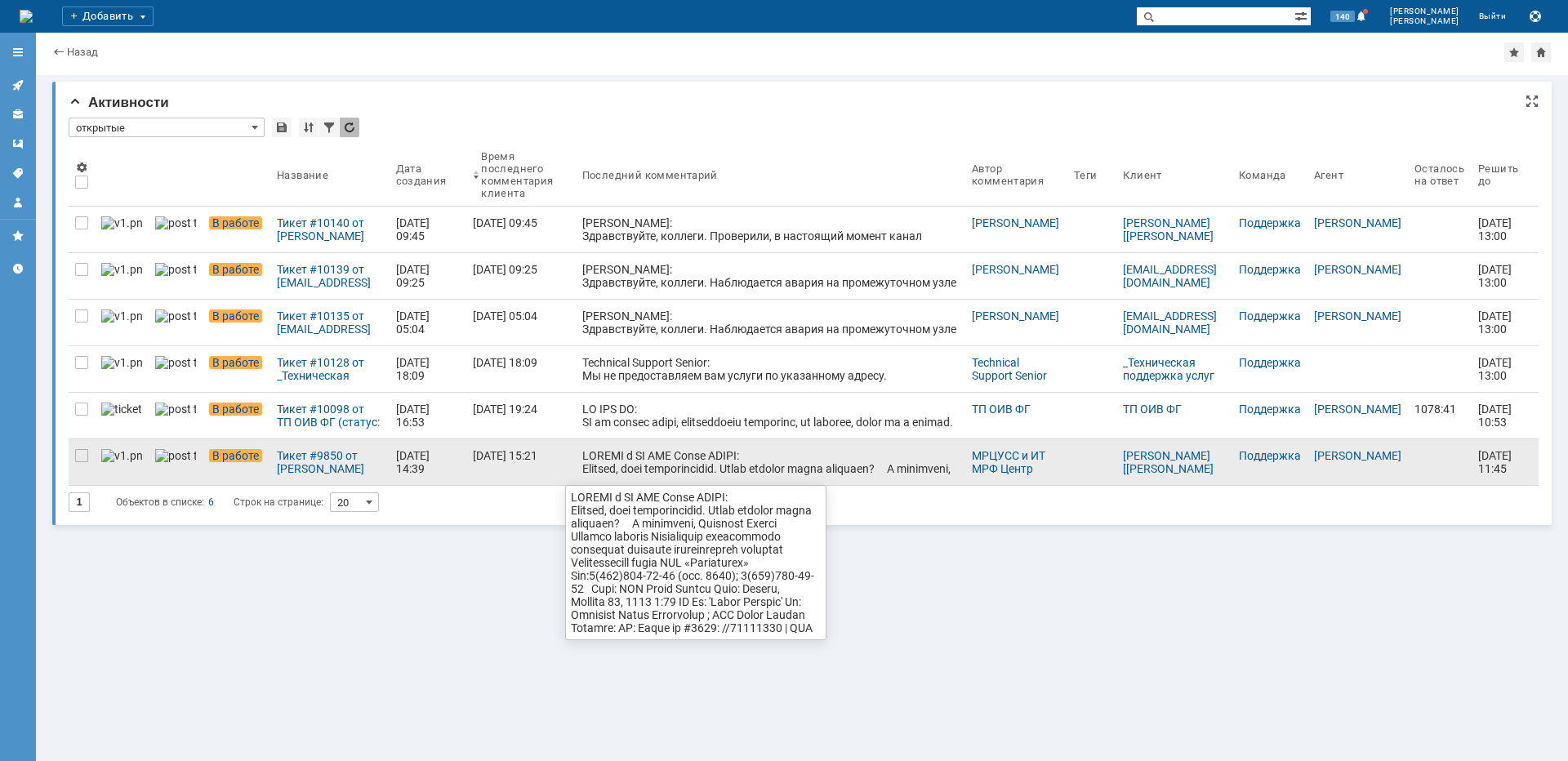
click at [697, 476] on link at bounding box center [771, 462] width 390 height 46
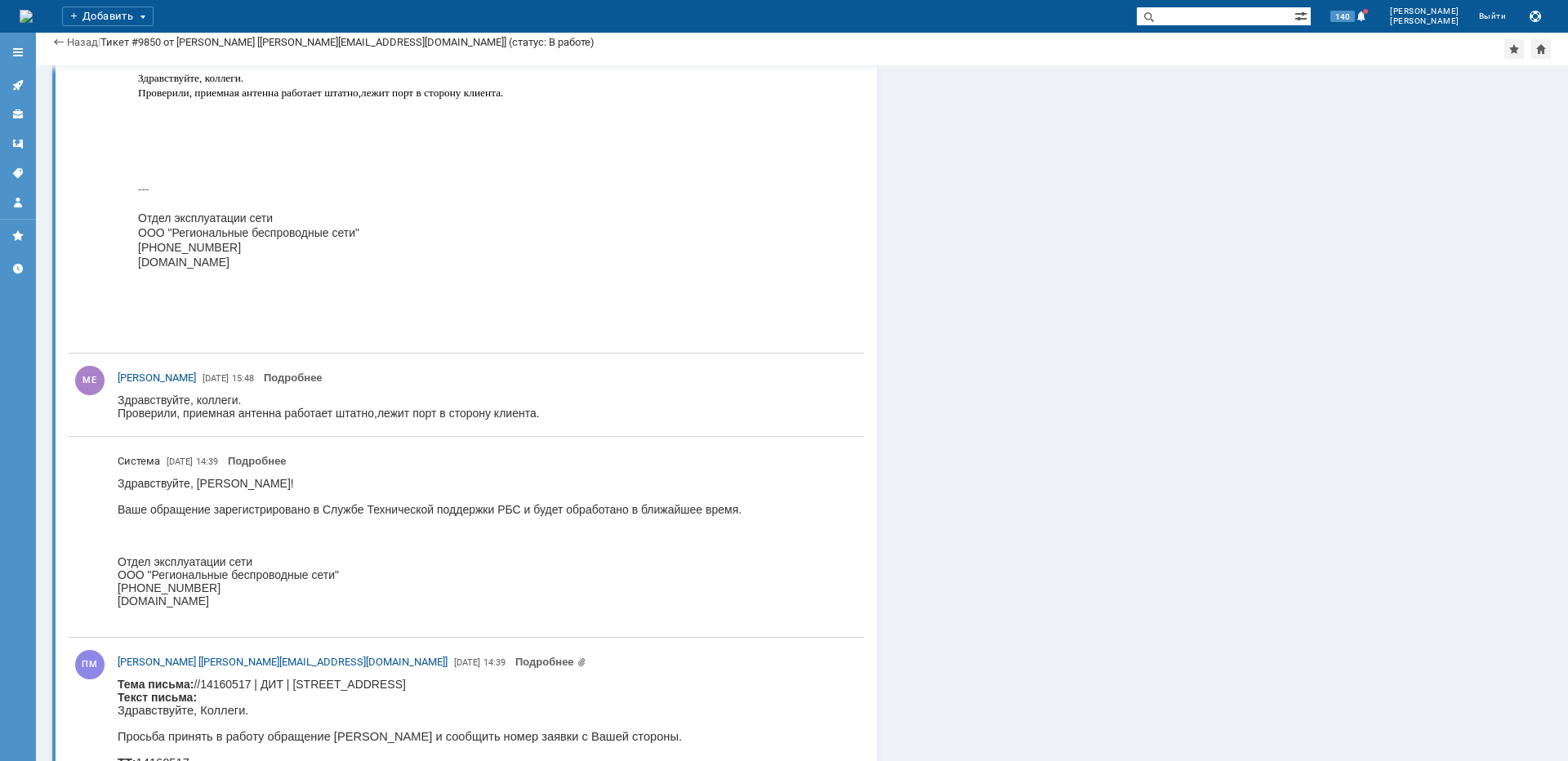
scroll to position [8563, 0]
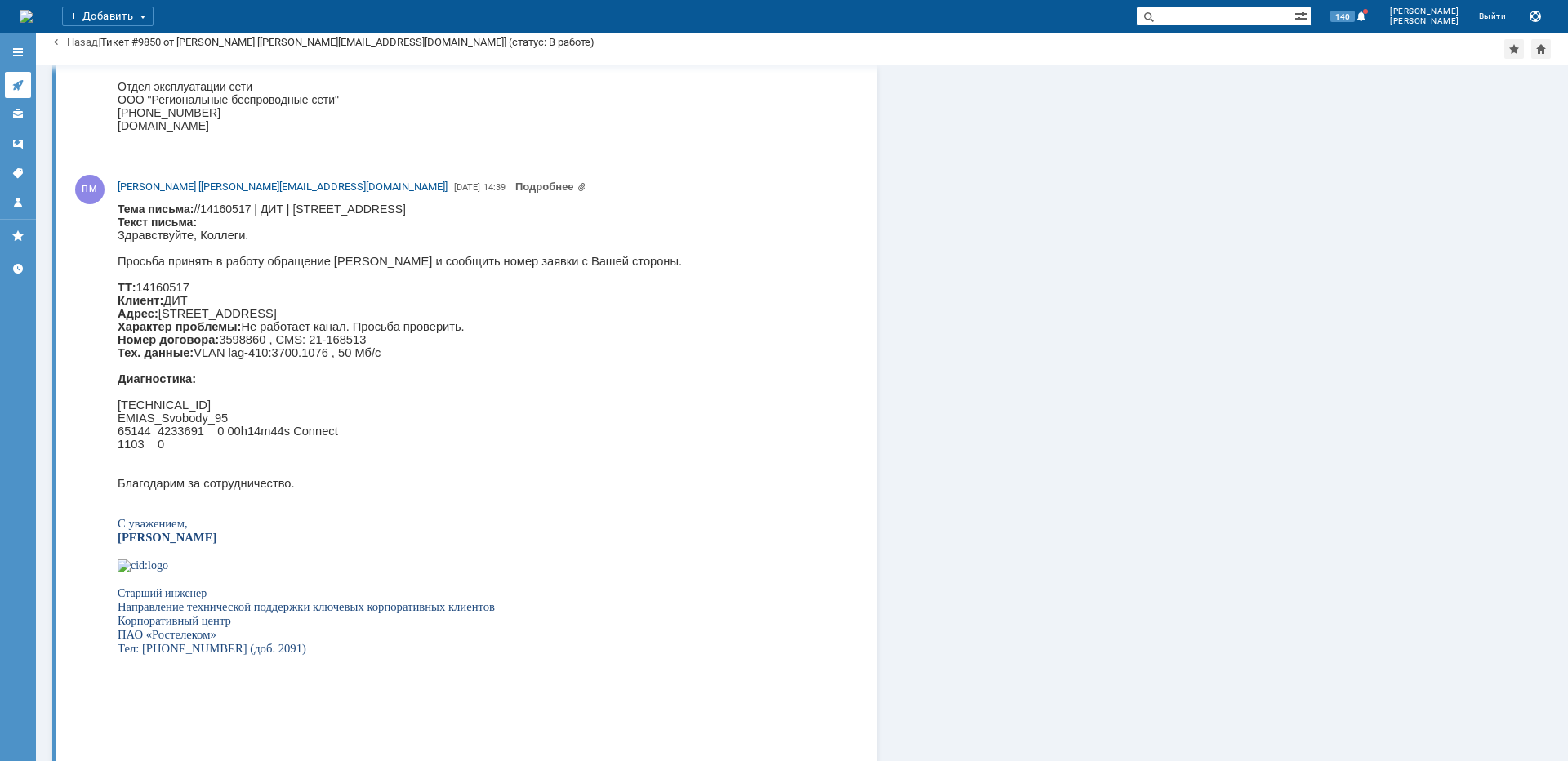
click at [19, 90] on icon at bounding box center [18, 86] width 13 height 13
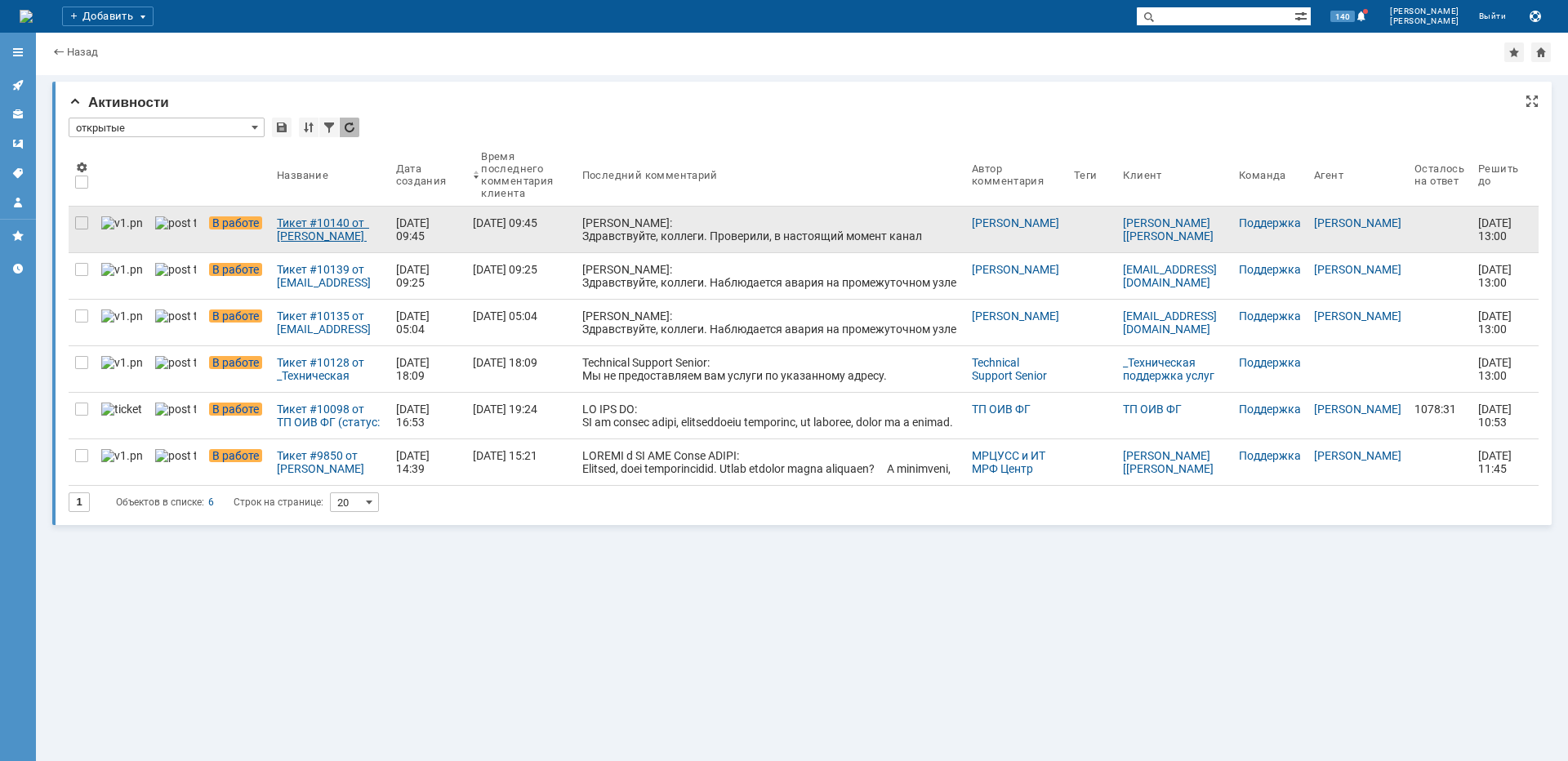
click at [300, 238] on div "Тикет #10140 от [PERSON_NAME] [[PERSON_NAME][EMAIL_ADDRESS][DOMAIN_NAME]] (стат…" at bounding box center [330, 229] width 107 height 26
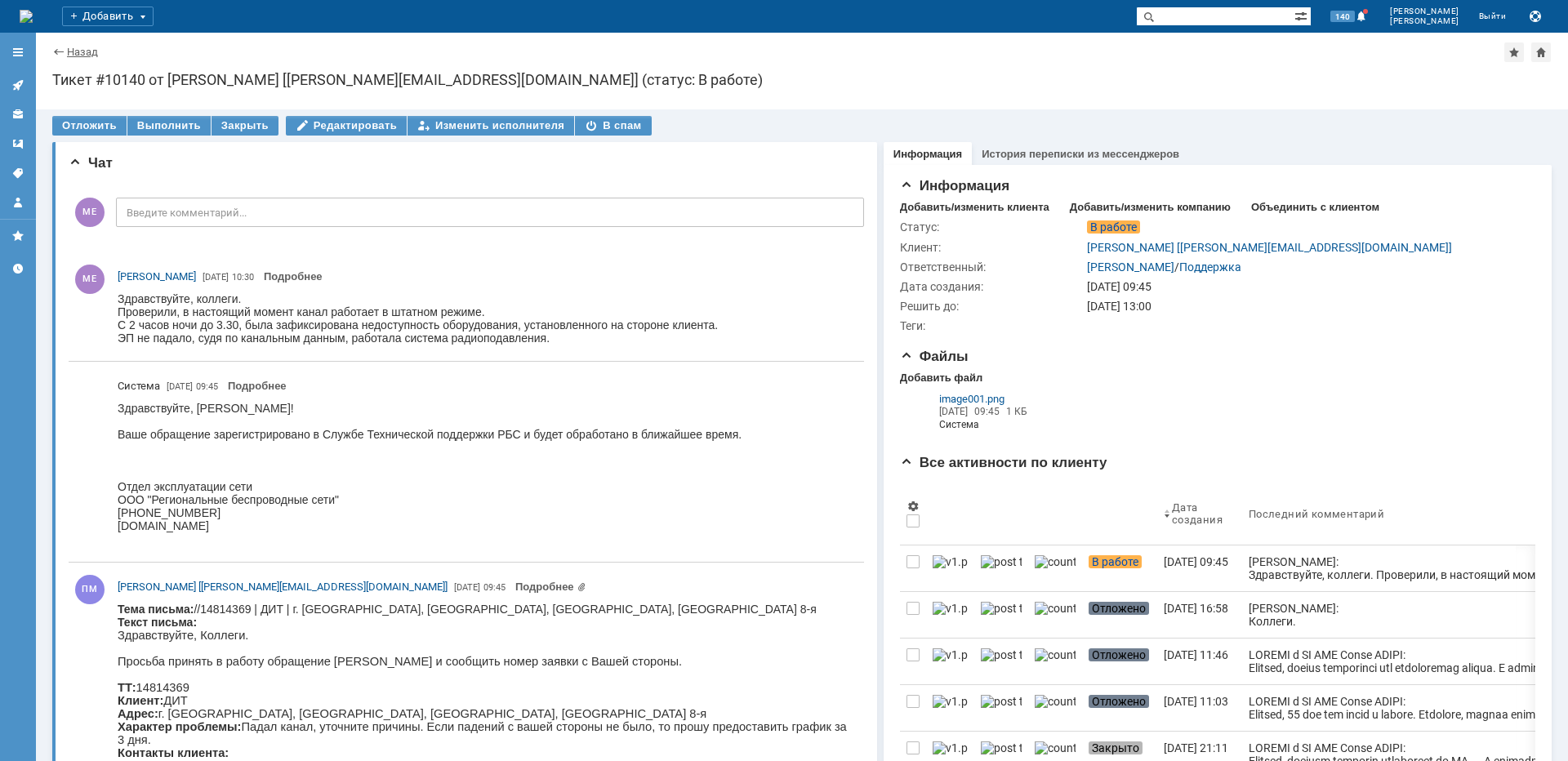
click at [68, 49] on link "Назад" at bounding box center [83, 52] width 31 height 12
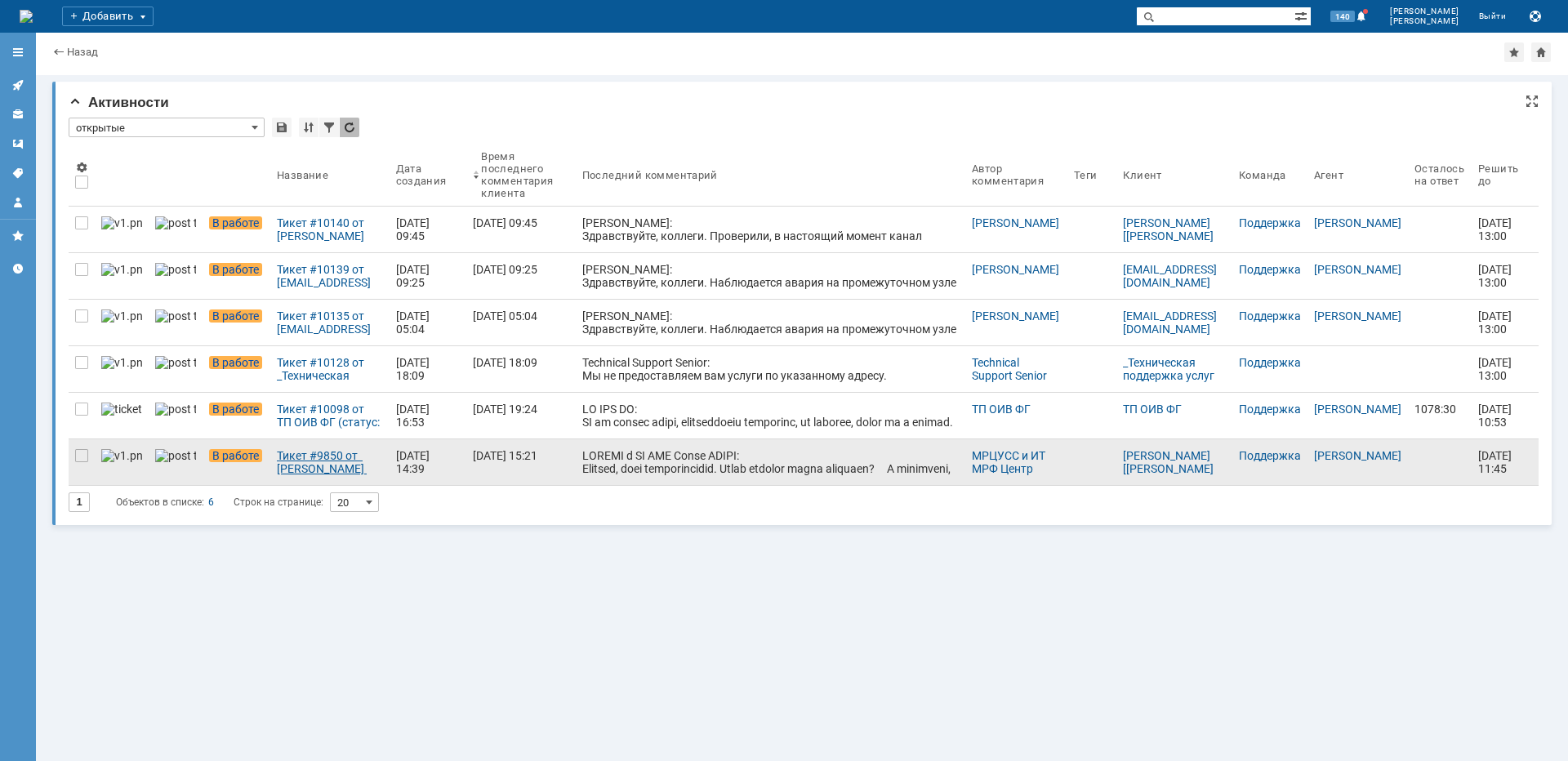
click at [332, 466] on div "Тикет #9850 от [PERSON_NAME] [[PERSON_NAME][EMAIL_ADDRESS][DOMAIN_NAME]] (стату…" at bounding box center [330, 462] width 107 height 26
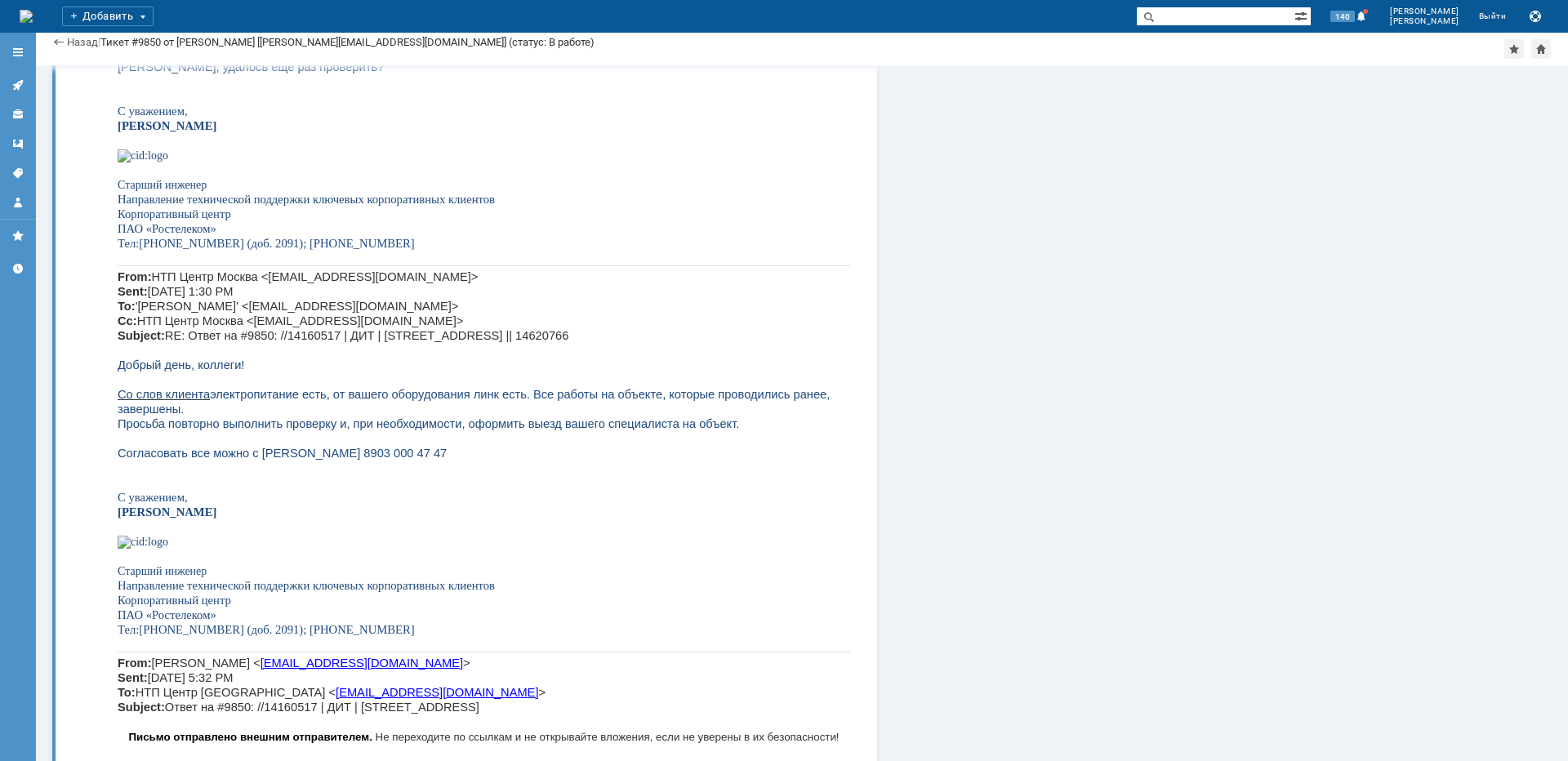
scroll to position [4248, 0]
